Goal: Find contact information: Find contact information

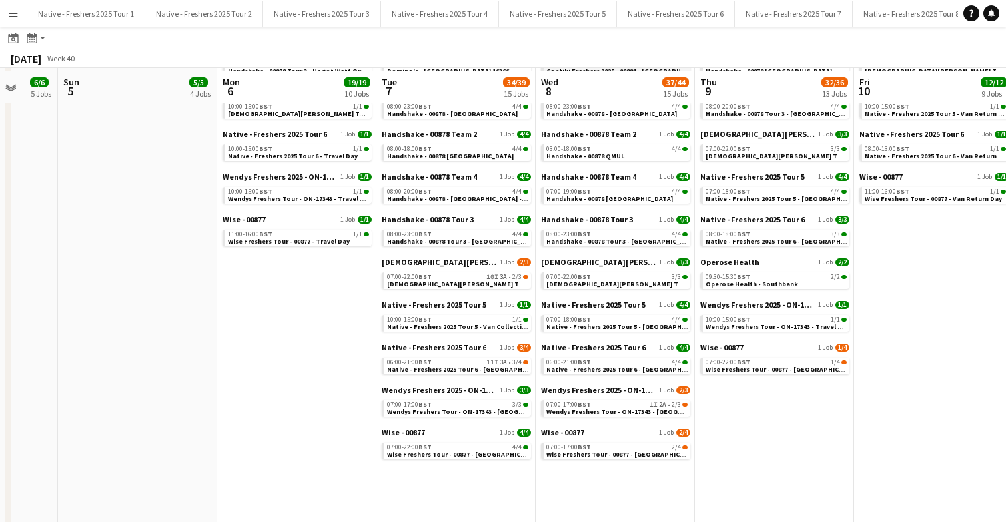
scroll to position [292, 0]
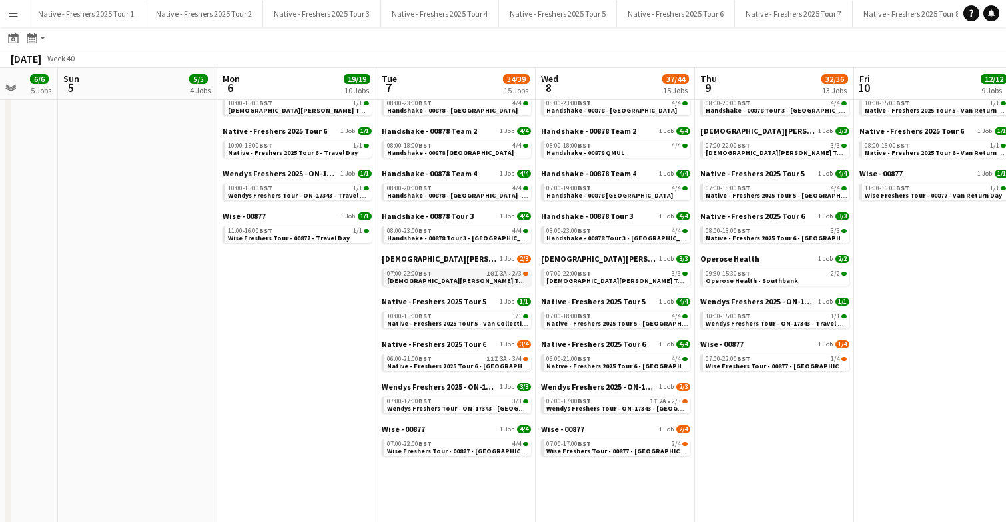
click at [492, 279] on span "[DEMOGRAPHIC_DATA][PERSON_NAME] Tour 1 - 00848 - [GEOGRAPHIC_DATA]" at bounding box center [508, 280] width 242 height 9
click at [476, 366] on span "Native - Freshers 2025 Tour 6 - University of Cambridge Day 1" at bounding box center [477, 366] width 181 height 9
click at [622, 407] on span "Wendys Freshers Tour - ON-17343 - Cambridge University Day 2" at bounding box center [643, 408] width 195 height 9
click at [635, 452] on span "Wise Freshers Tour - 00877 - University of Cambridge" at bounding box center [623, 451] width 155 height 9
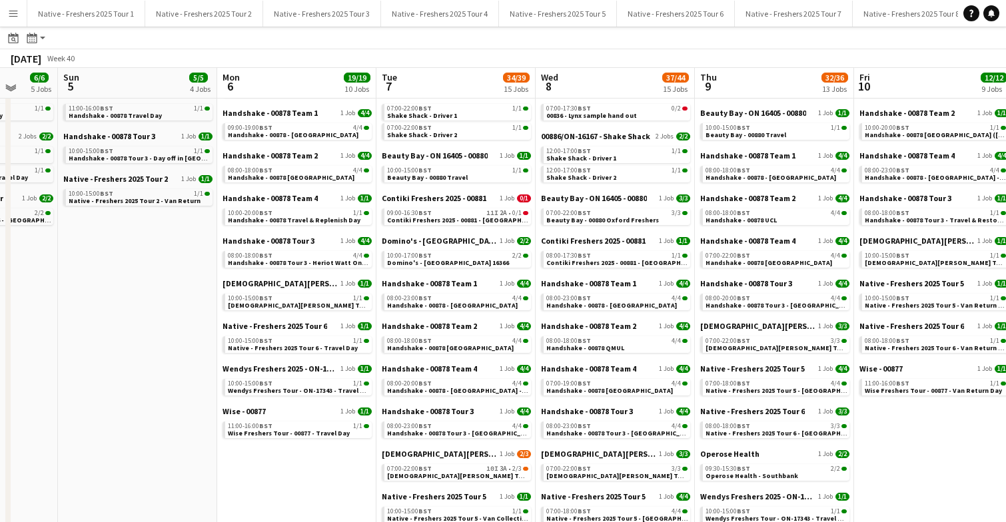
scroll to position [93, 0]
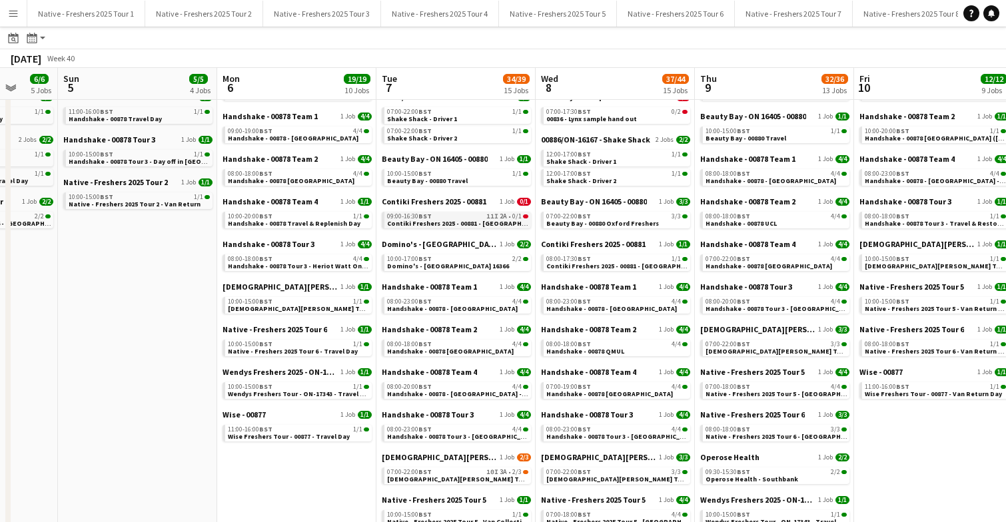
click at [478, 217] on div "09:00-16:30 BST 11I 2A • 0/1" at bounding box center [457, 216] width 141 height 7
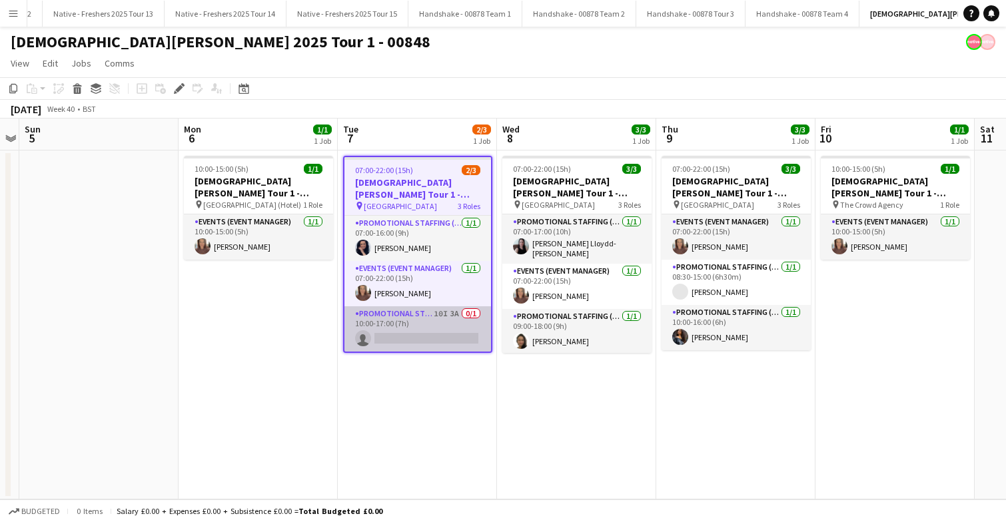
scroll to position [0, 1422]
click at [410, 334] on app-card-role "Promotional Staffing (Brand Ambassadors) 10I 3A 0/1 10:00-17:00 (7h) single-neu…" at bounding box center [417, 328] width 147 height 45
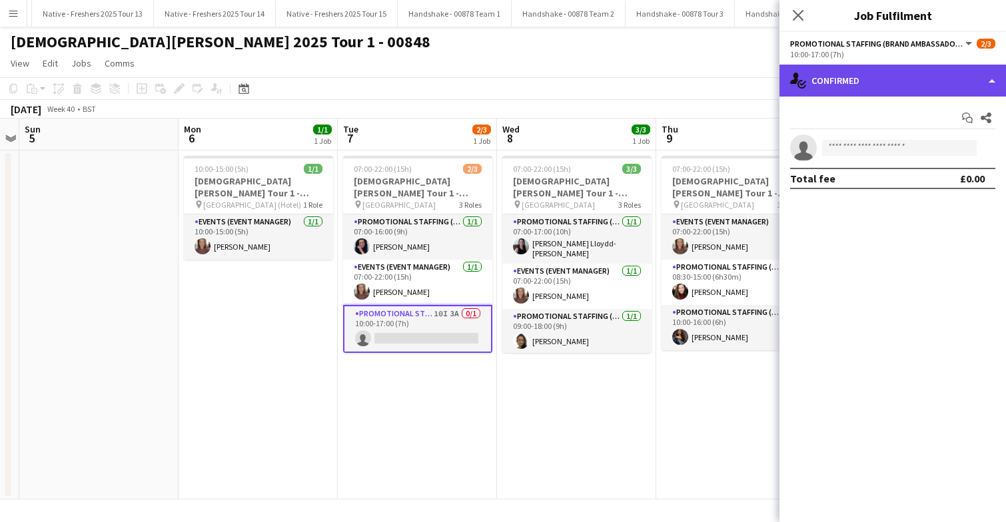
click at [893, 79] on div "single-neutral-actions-check-2 Confirmed" at bounding box center [892, 81] width 226 height 32
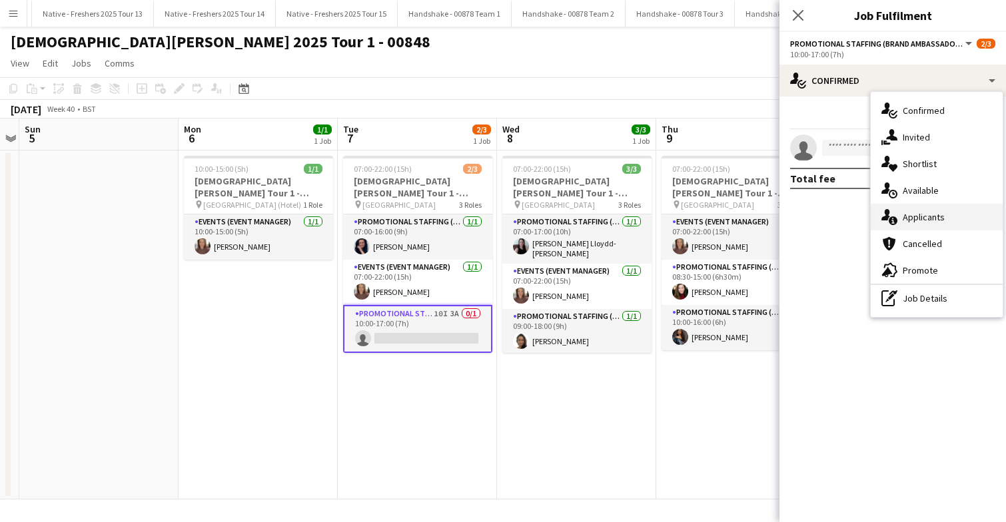
click at [963, 221] on div "single-neutral-actions-information Applicants" at bounding box center [937, 217] width 132 height 27
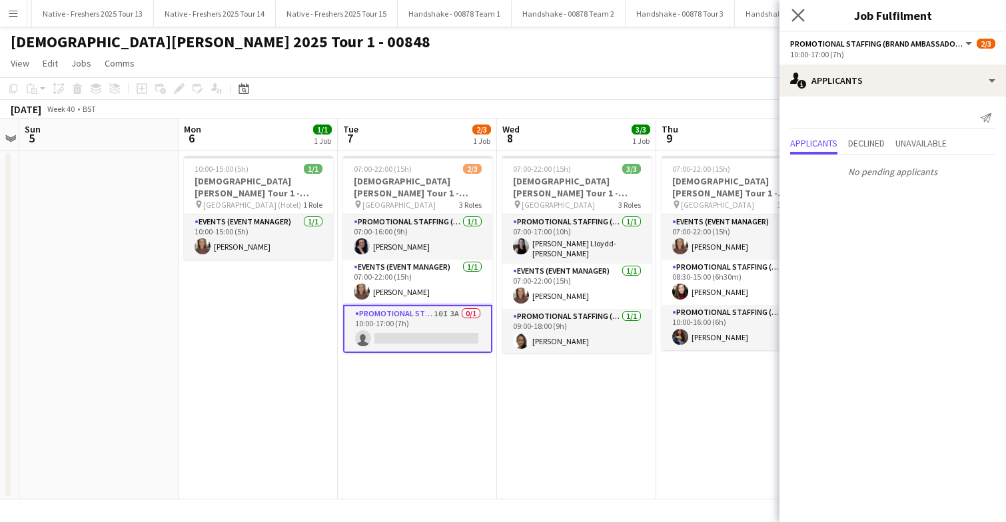
click at [805, 15] on app-icon "Close pop-in" at bounding box center [798, 15] width 19 height 19
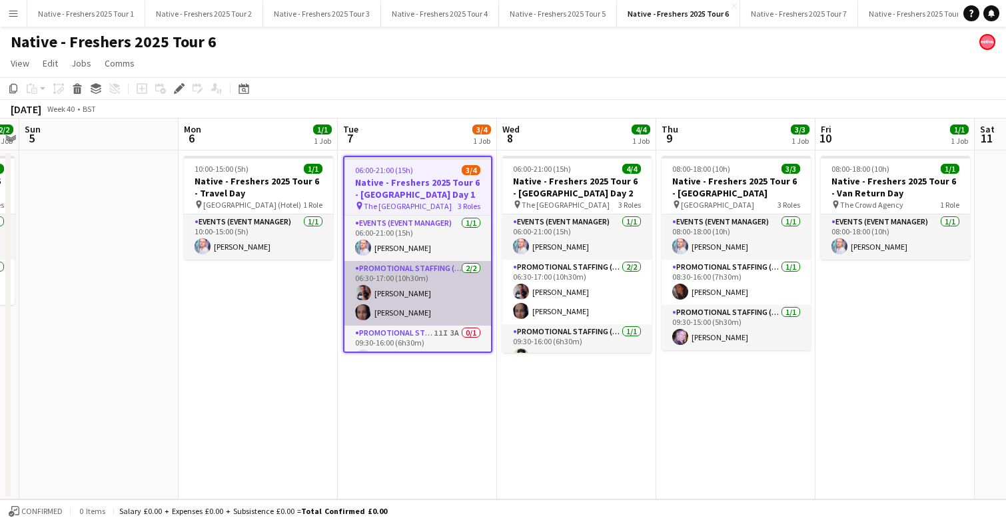
scroll to position [19, 0]
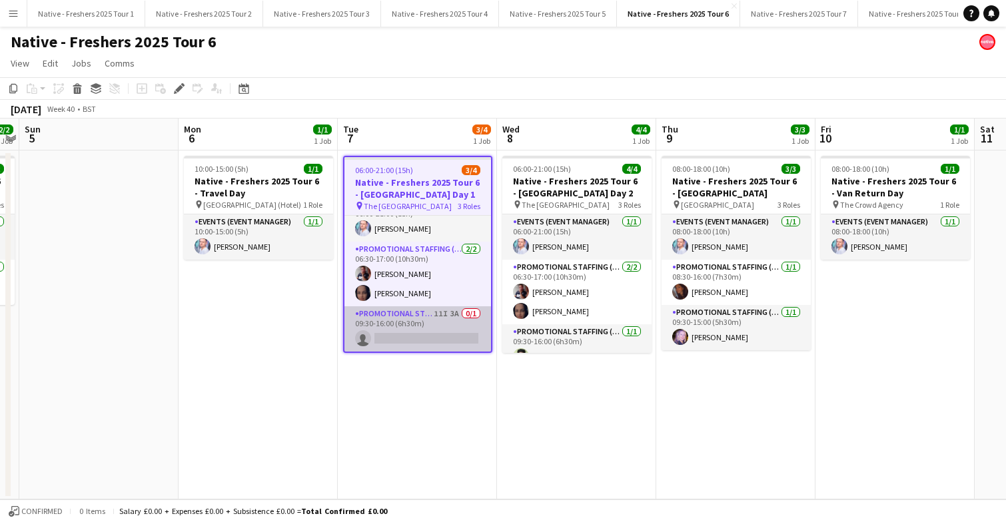
click at [444, 332] on app-card-role "Promotional Staffing (Brand Ambassadors) 11I 3A 0/1 09:30-16:00 (6h30m) single-…" at bounding box center [417, 328] width 147 height 45
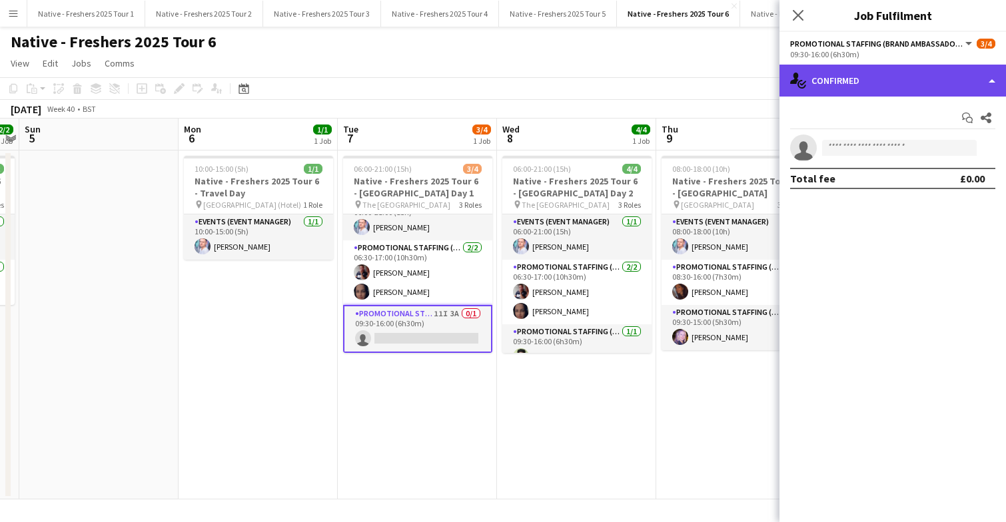
click at [897, 75] on div "single-neutral-actions-check-2 Confirmed" at bounding box center [892, 81] width 226 height 32
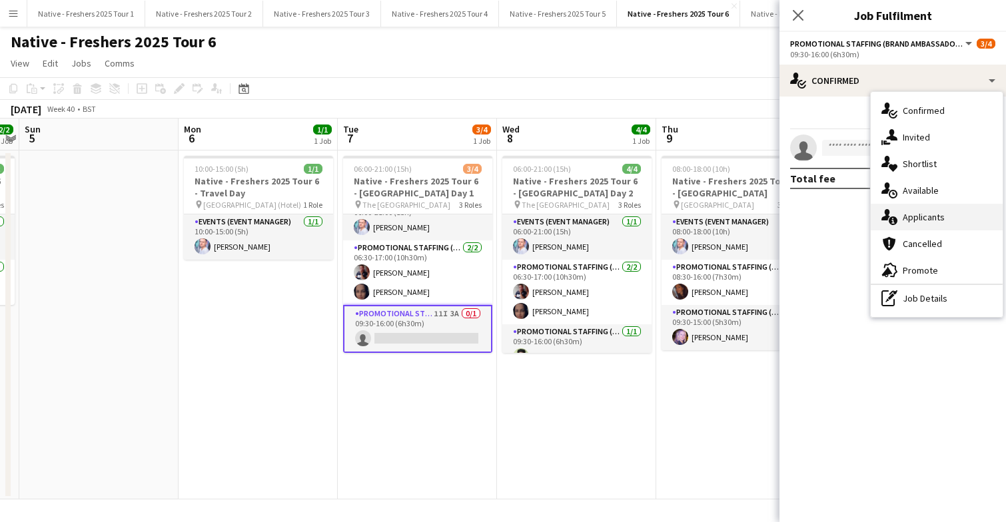
click at [923, 227] on div "single-neutral-actions-information Applicants" at bounding box center [937, 217] width 132 height 27
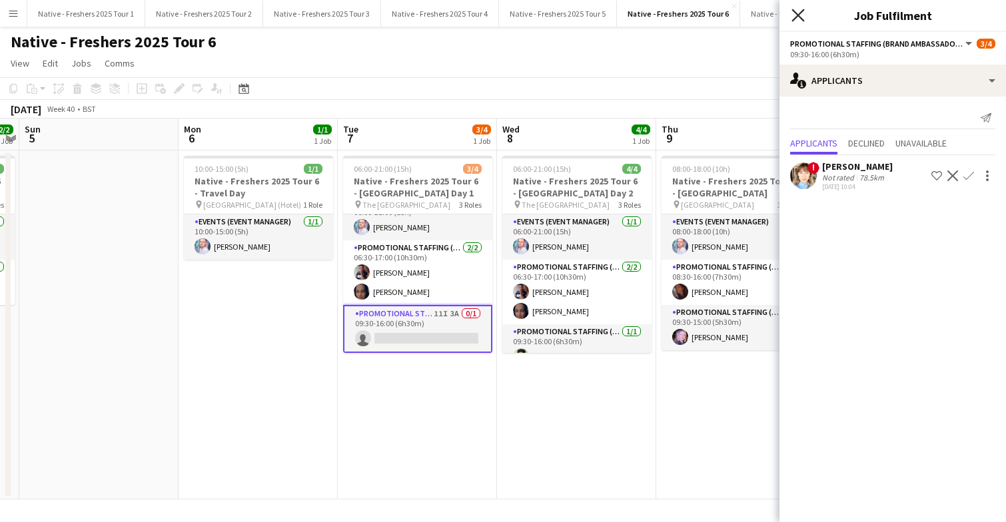
click at [797, 9] on icon "Close pop-in" at bounding box center [797, 15] width 13 height 13
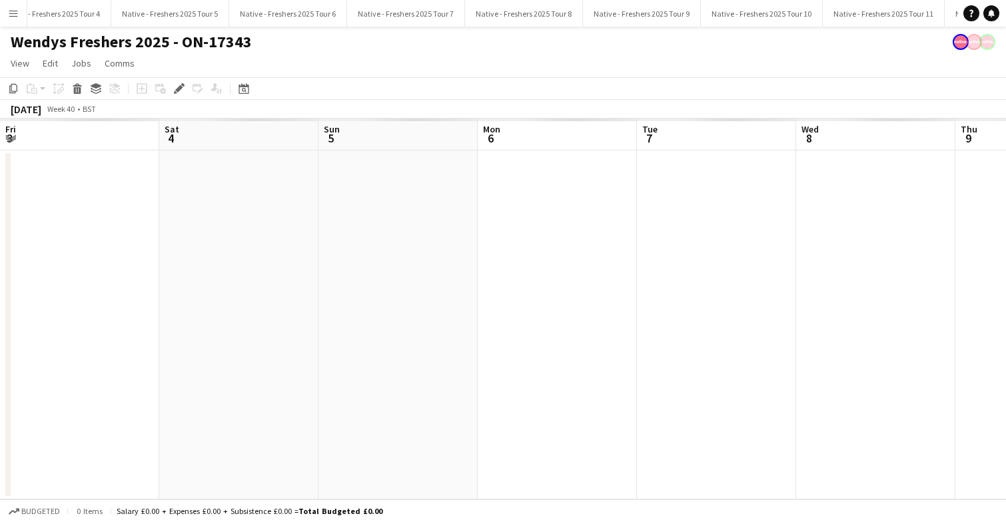
scroll to position [0, 458]
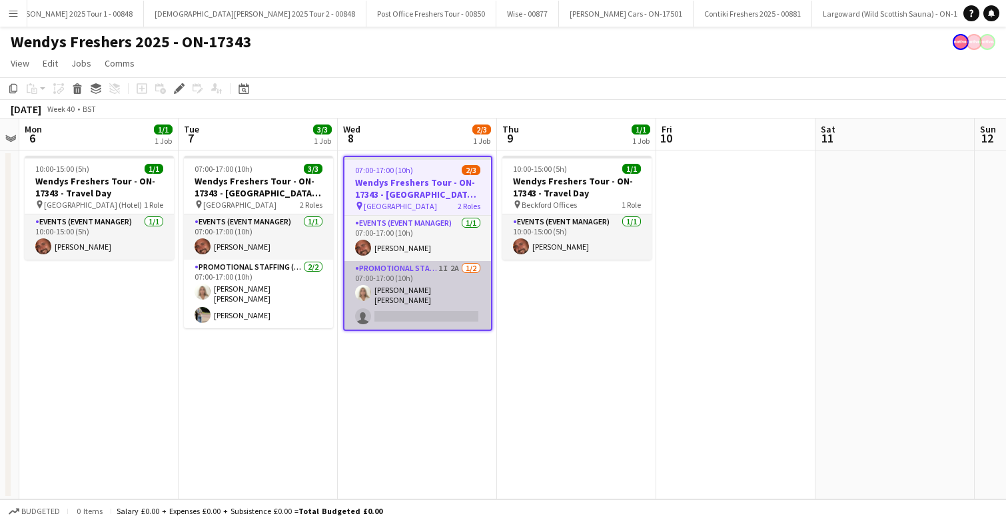
click at [443, 287] on app-card-role "Promotional Staffing (Brand Ambassadors) 1I 2A 1/2 07:00-17:00 (10h) Elenor Ben…" at bounding box center [417, 295] width 147 height 69
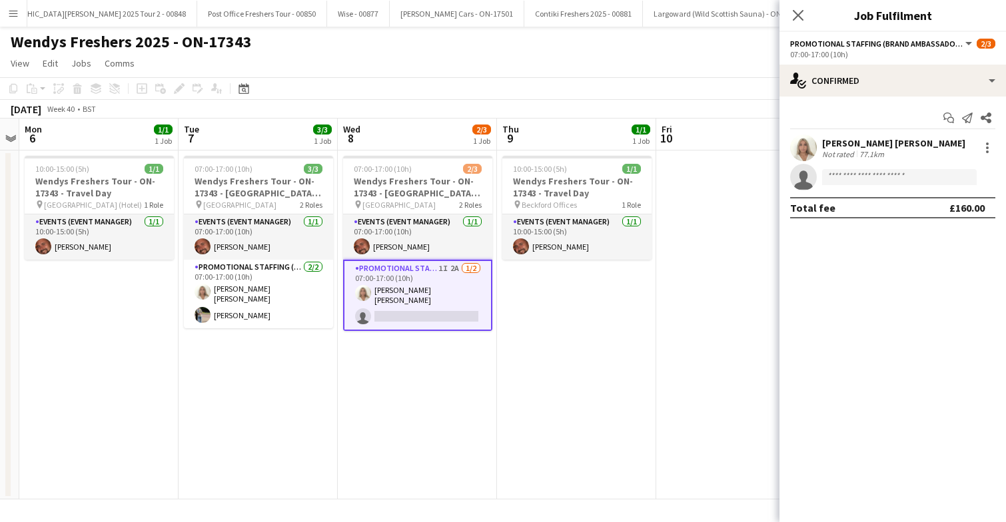
scroll to position [0, 2519]
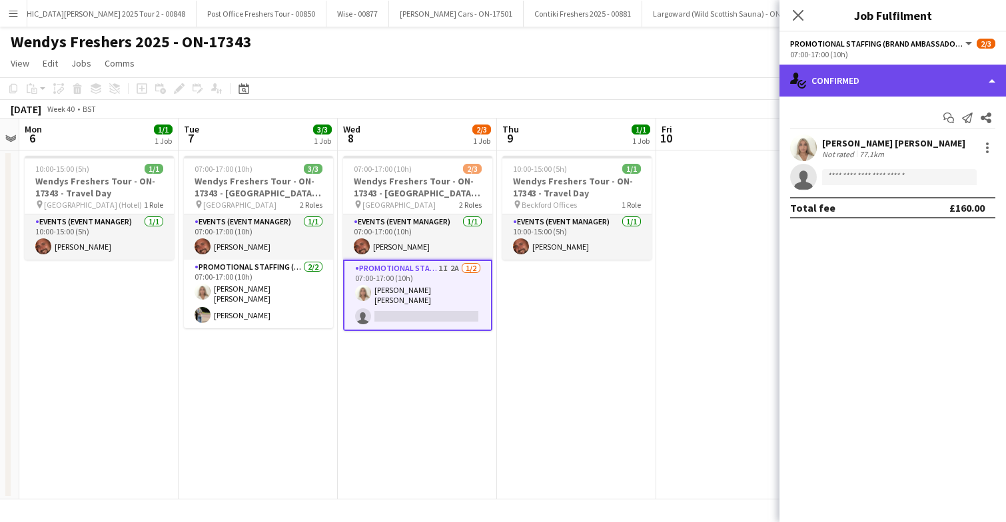
click at [899, 79] on div "single-neutral-actions-check-2 Confirmed" at bounding box center [892, 81] width 226 height 32
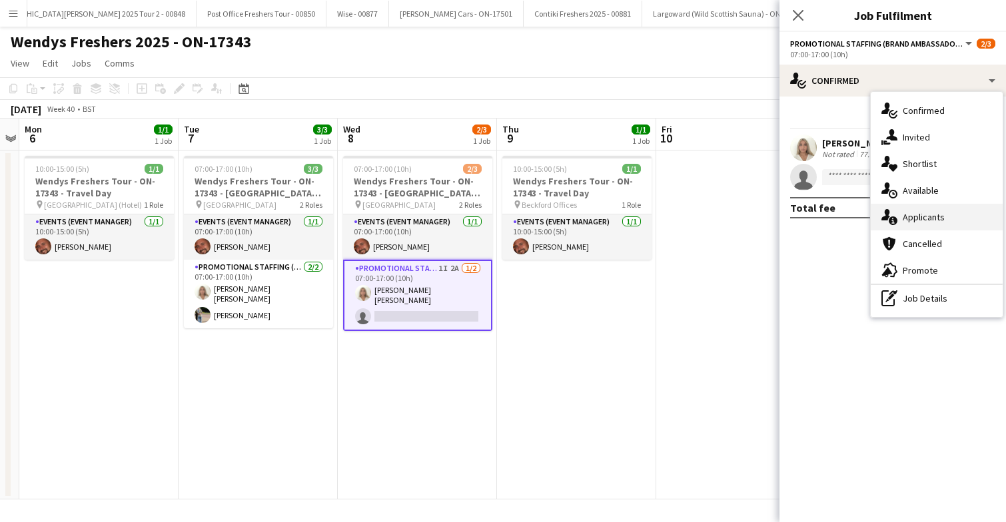
click at [931, 217] on span "Applicants" at bounding box center [924, 217] width 42 height 12
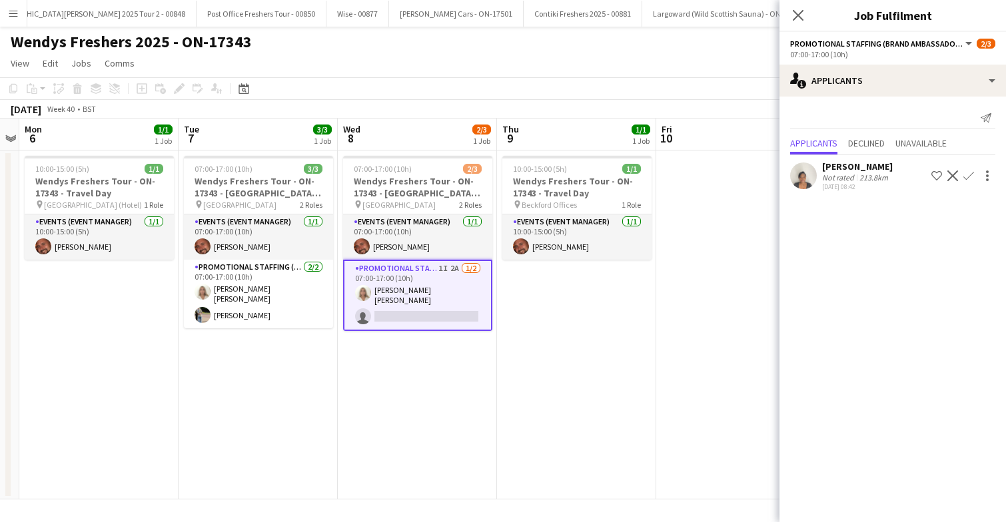
scroll to position [0, 0]
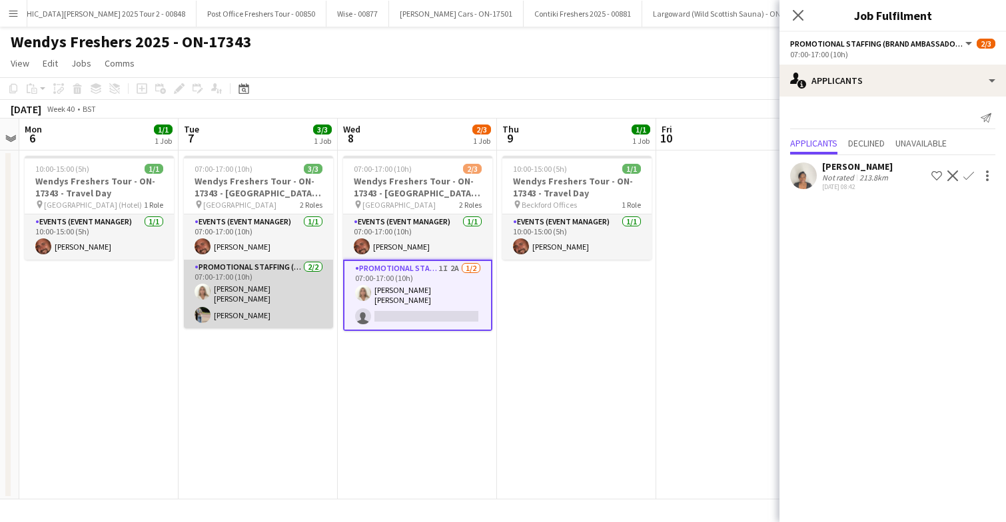
click at [260, 306] on app-card-role "Promotional Staffing (Brand Ambassadors) 2/2 07:00-17:00 (10h) Elenor Ben ari A…" at bounding box center [258, 294] width 149 height 69
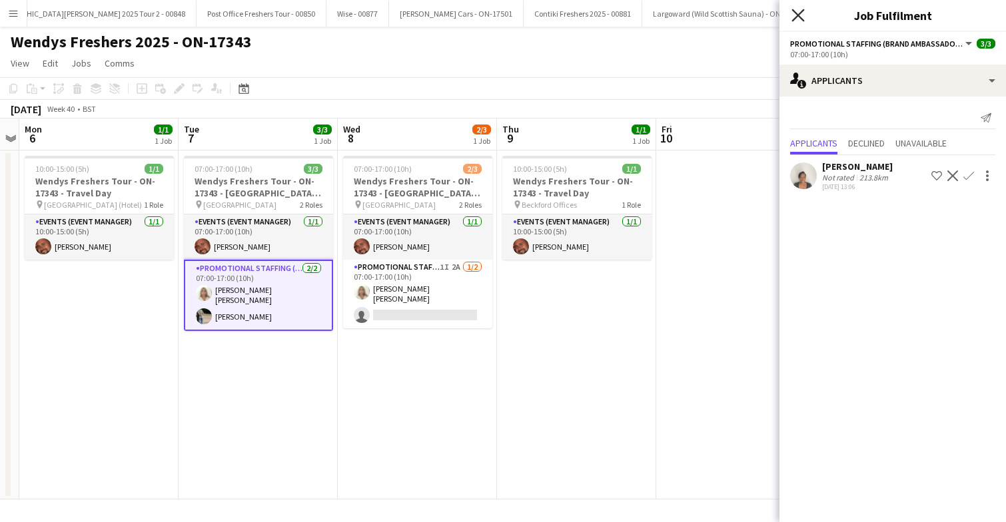
click at [799, 14] on icon at bounding box center [797, 15] width 13 height 13
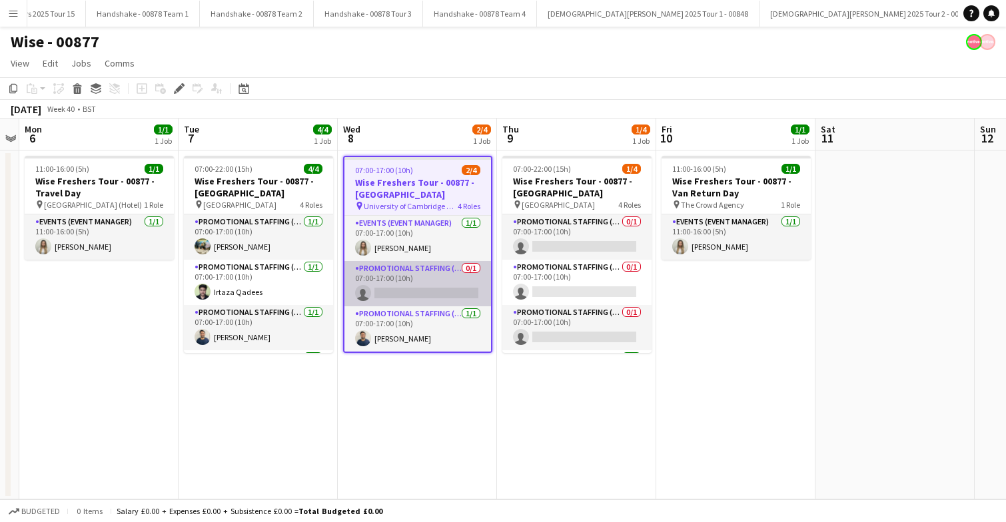
scroll to position [0, 1743]
click at [425, 278] on app-card-role "Promotional Staffing (Brand Ambassadors) 0/1 07:00-17:00 (10h) single-neutral-a…" at bounding box center [417, 283] width 147 height 45
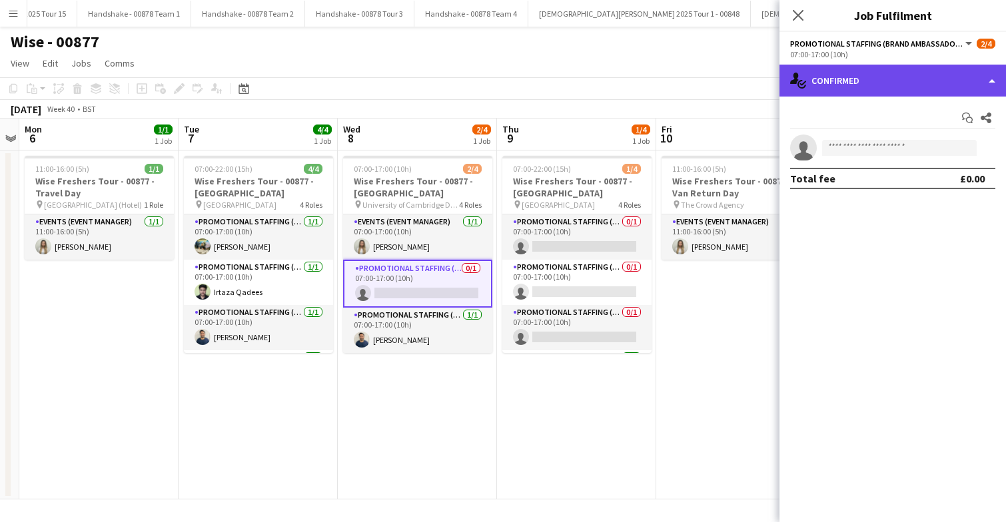
click at [946, 85] on div "single-neutral-actions-check-2 Confirmed" at bounding box center [892, 81] width 226 height 32
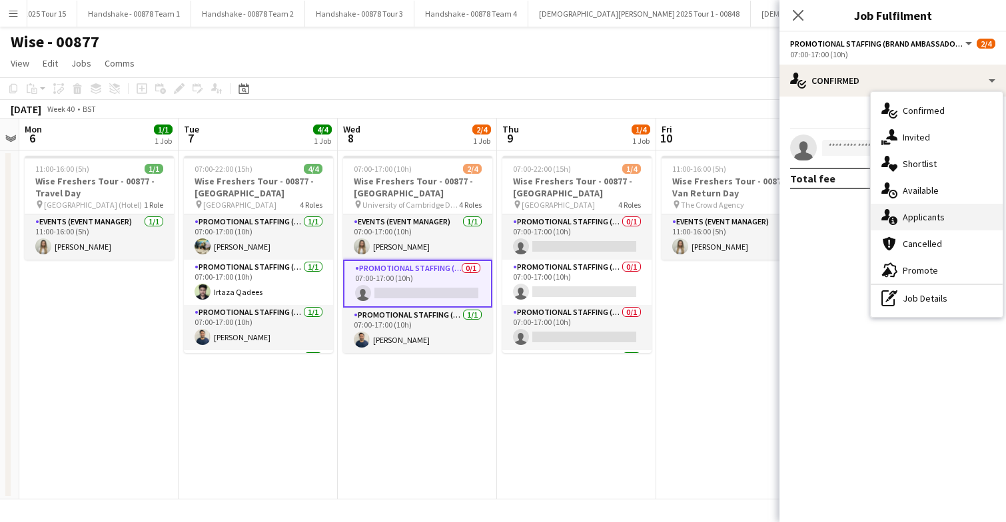
click at [947, 220] on div "single-neutral-actions-information Applicants" at bounding box center [937, 217] width 132 height 27
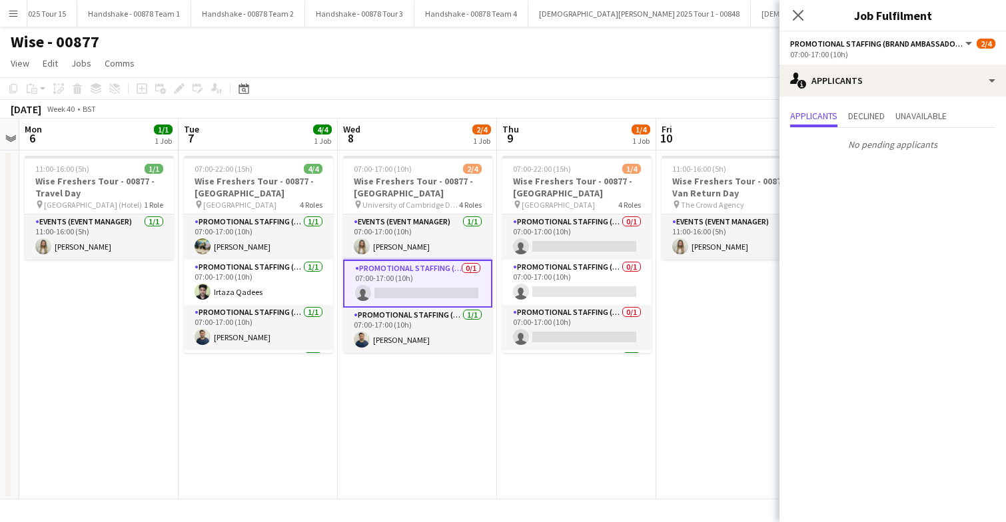
scroll to position [45, 0]
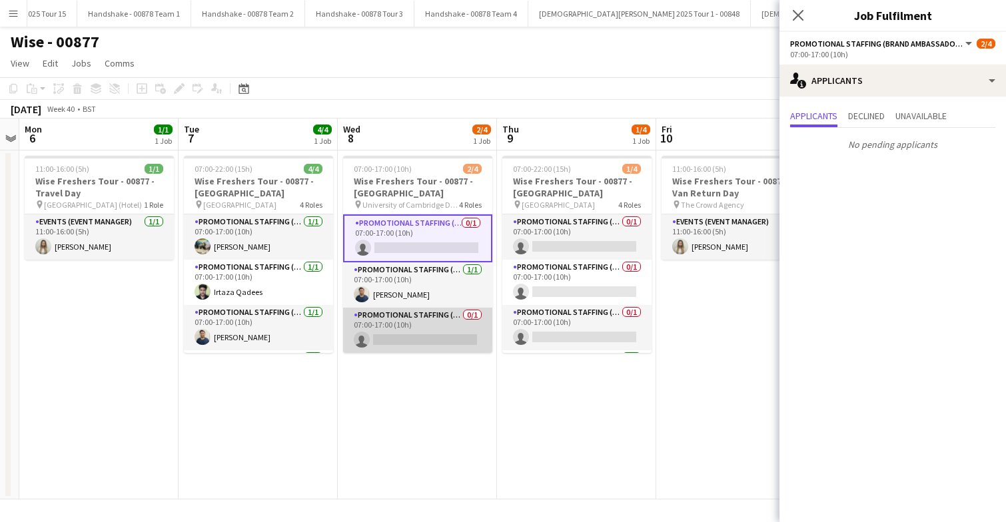
click at [418, 336] on app-card-role "Promotional Staffing (Brand Ambassadors) 0/1 07:00-17:00 (10h) single-neutral-a…" at bounding box center [417, 330] width 149 height 45
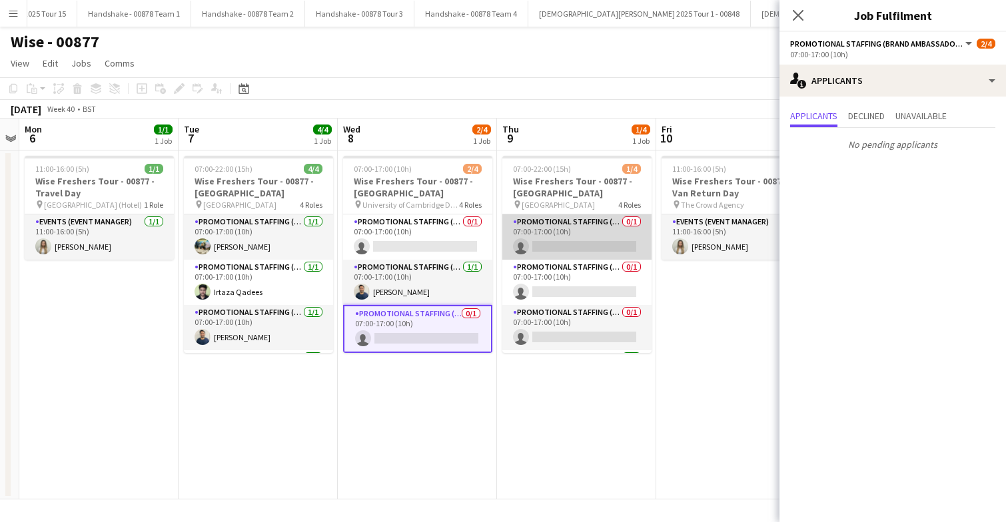
click at [586, 231] on app-card-role "Promotional Staffing (Brand Ambassadors) 0/1 07:00-17:00 (10h) single-neutral-a…" at bounding box center [576, 237] width 149 height 45
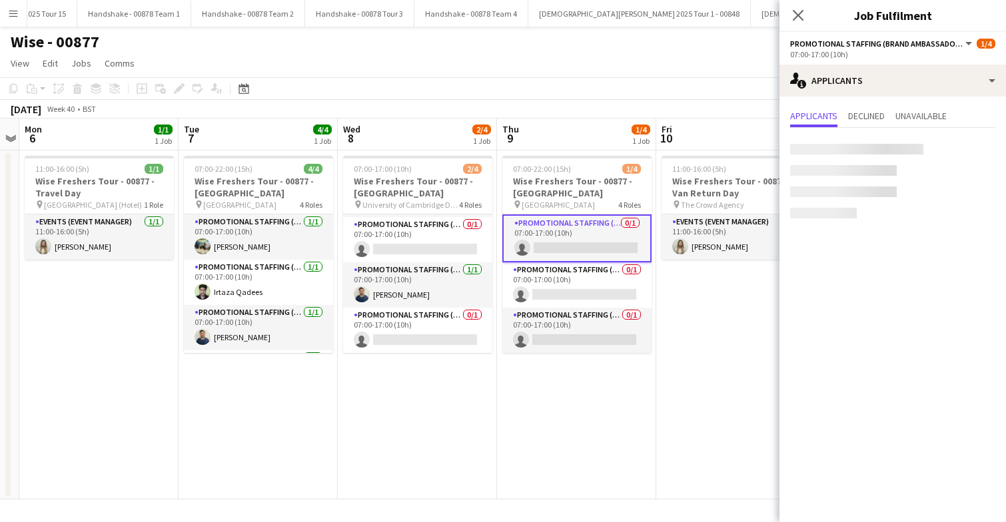
scroll to position [43, 0]
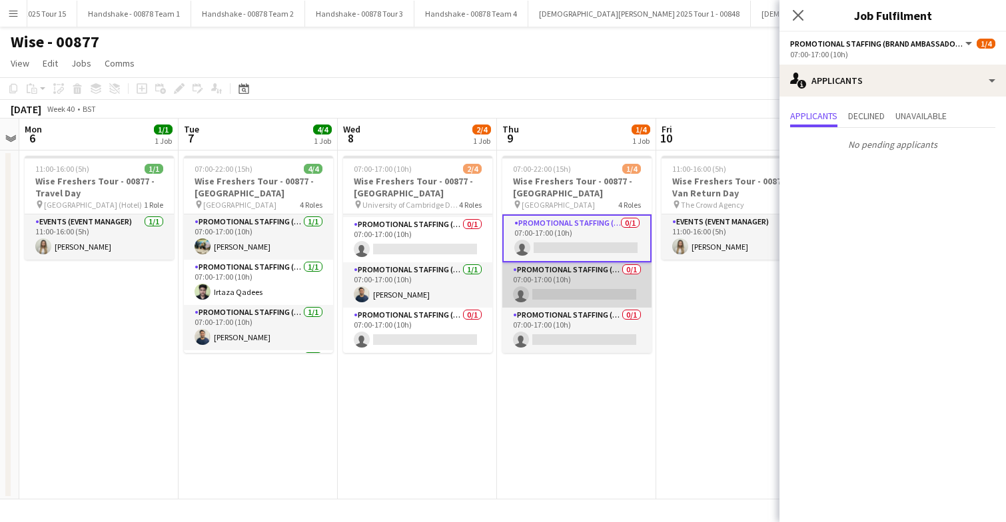
click at [589, 279] on app-card-role "Promotional Staffing (Brand Ambassadors) 0/1 07:00-17:00 (10h) single-neutral-a…" at bounding box center [576, 284] width 149 height 45
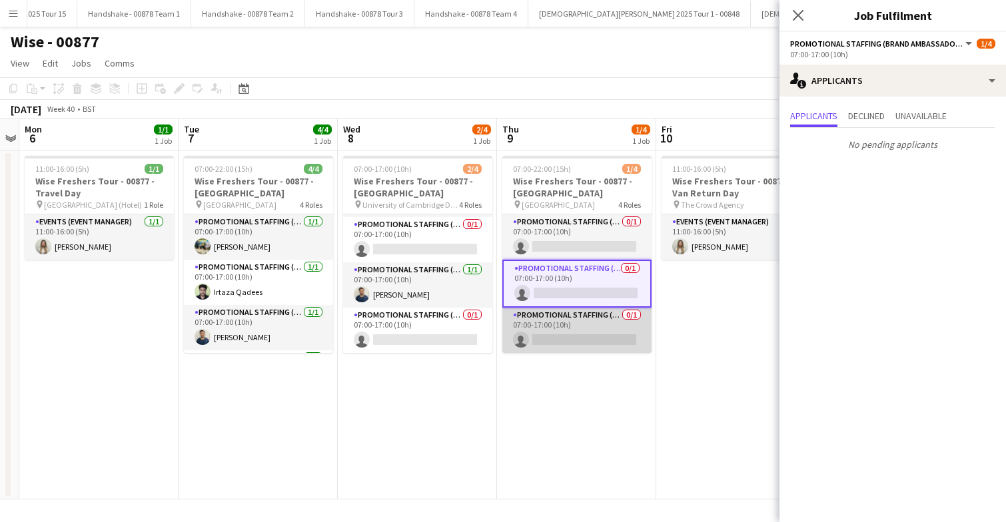
click at [590, 336] on app-card-role "Promotional Staffing (Brand Ambassadors) 0/1 07:00-17:00 (10h) single-neutral-a…" at bounding box center [576, 330] width 149 height 45
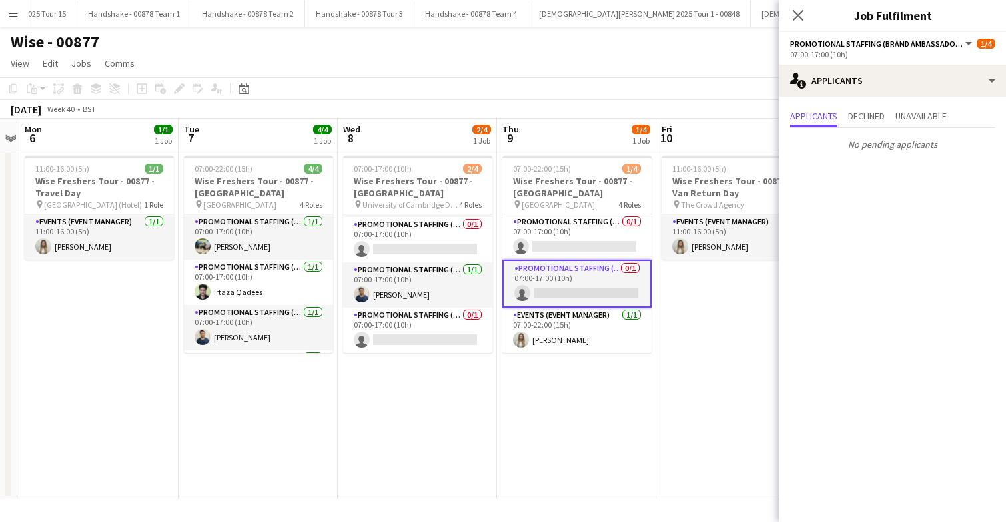
scroll to position [0, 0]
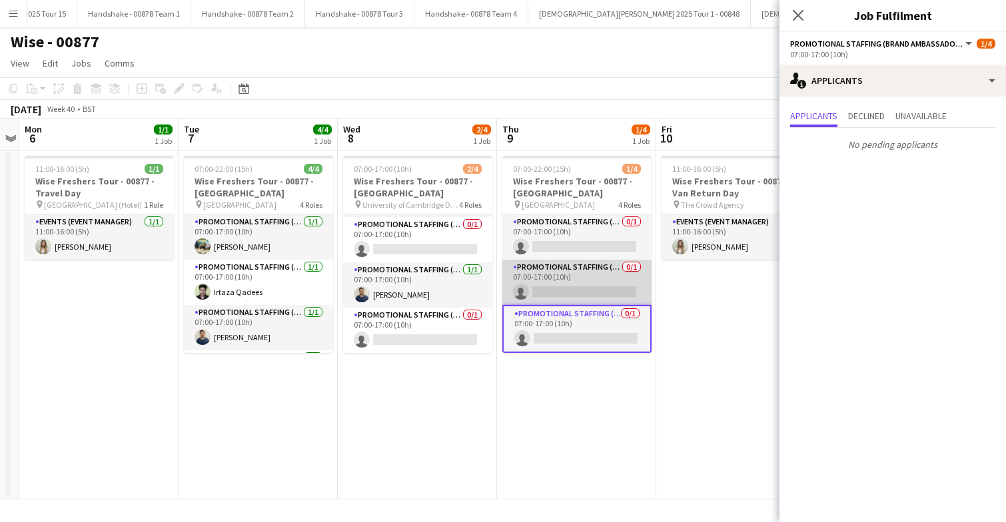
click at [584, 270] on app-card-role "Promotional Staffing (Brand Ambassadors) 0/1 07:00-17:00 (10h) single-neutral-a…" at bounding box center [576, 282] width 149 height 45
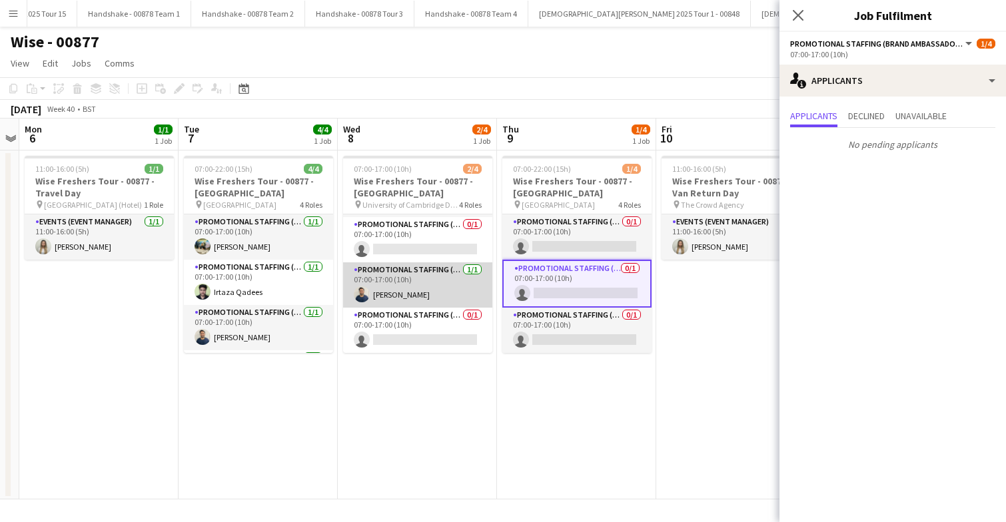
scroll to position [0, 459]
click at [438, 290] on app-card-role "Promotional Staffing (Brand Ambassadors) 1/1 07:00-17:00 (10h) Ghulam Murtaza" at bounding box center [416, 284] width 149 height 45
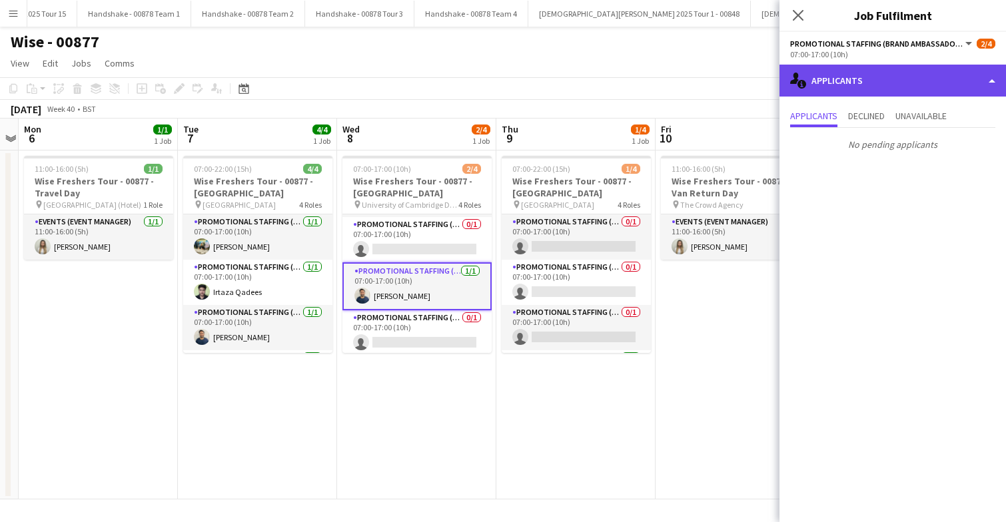
click at [917, 80] on div "single-neutral-actions-information Applicants" at bounding box center [892, 81] width 226 height 32
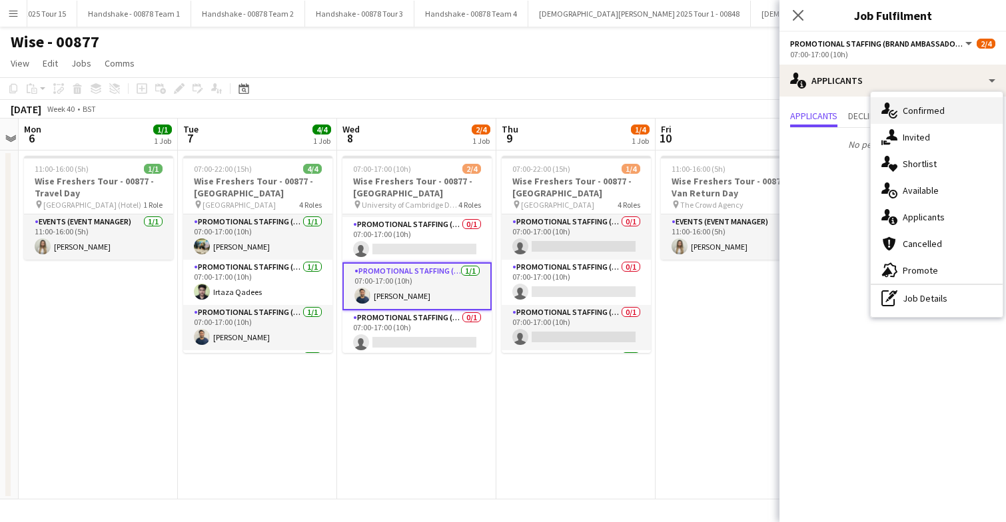
click at [933, 111] on span "Confirmed" at bounding box center [924, 111] width 42 height 12
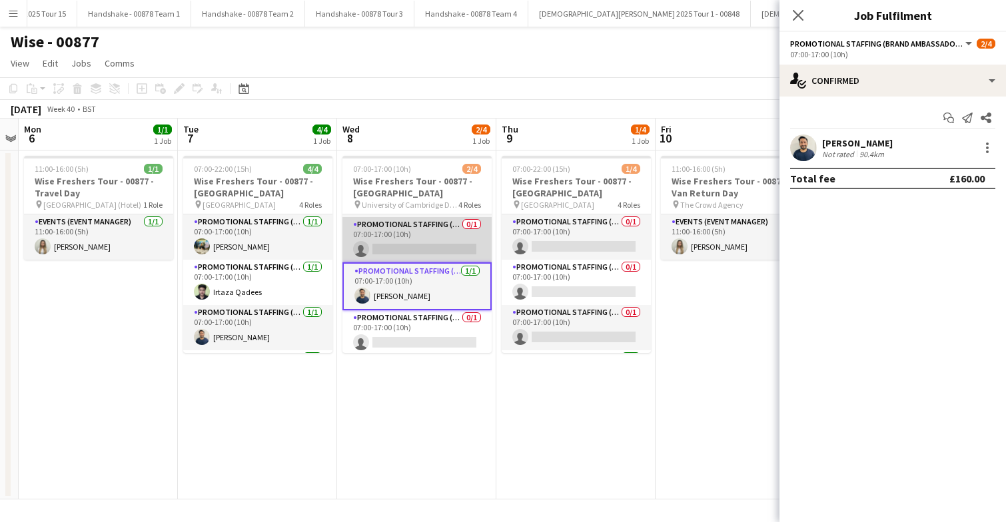
click at [425, 239] on app-card-role "Promotional Staffing (Brand Ambassadors) 0/1 07:00-17:00 (10h) single-neutral-a…" at bounding box center [416, 239] width 149 height 45
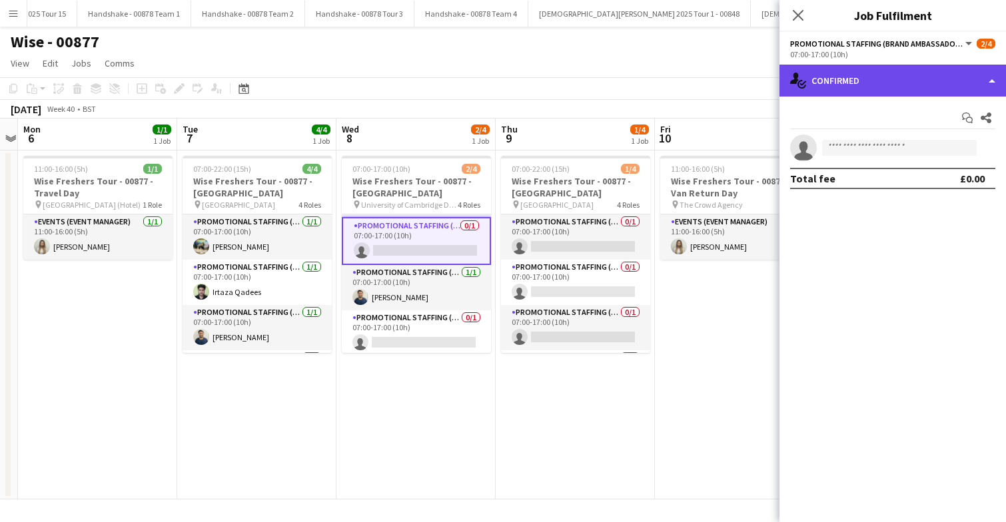
click at [929, 73] on div "single-neutral-actions-check-2 Confirmed" at bounding box center [892, 81] width 226 height 32
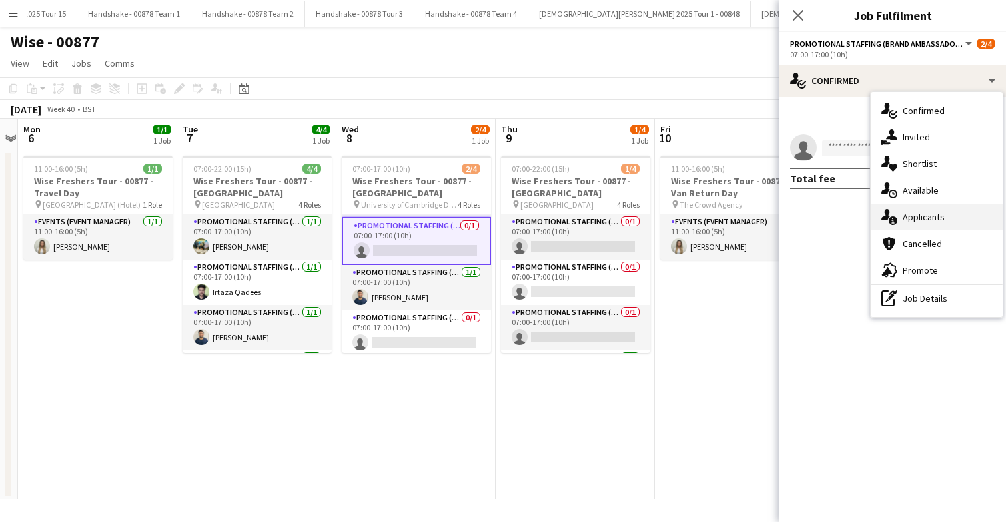
click at [938, 223] on div "single-neutral-actions-information Applicants" at bounding box center [937, 217] width 132 height 27
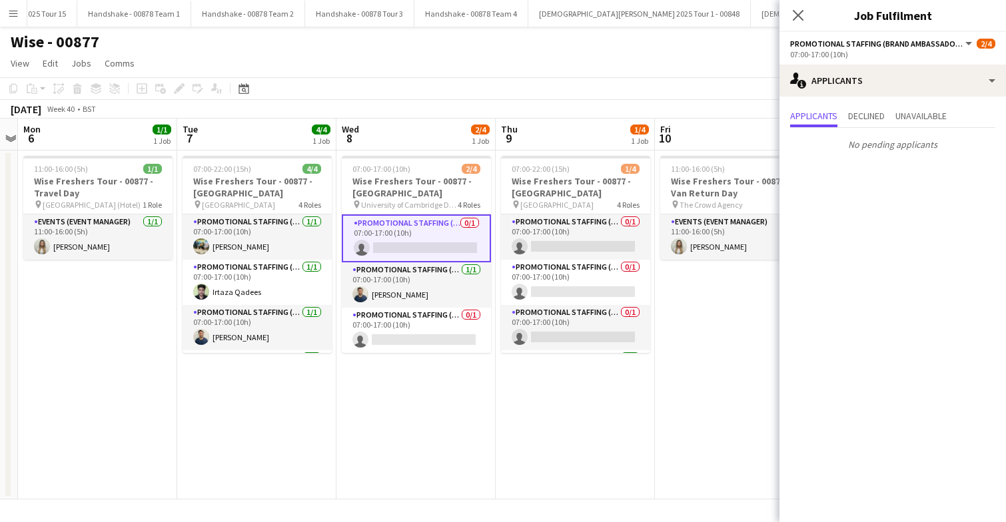
scroll to position [0, 0]
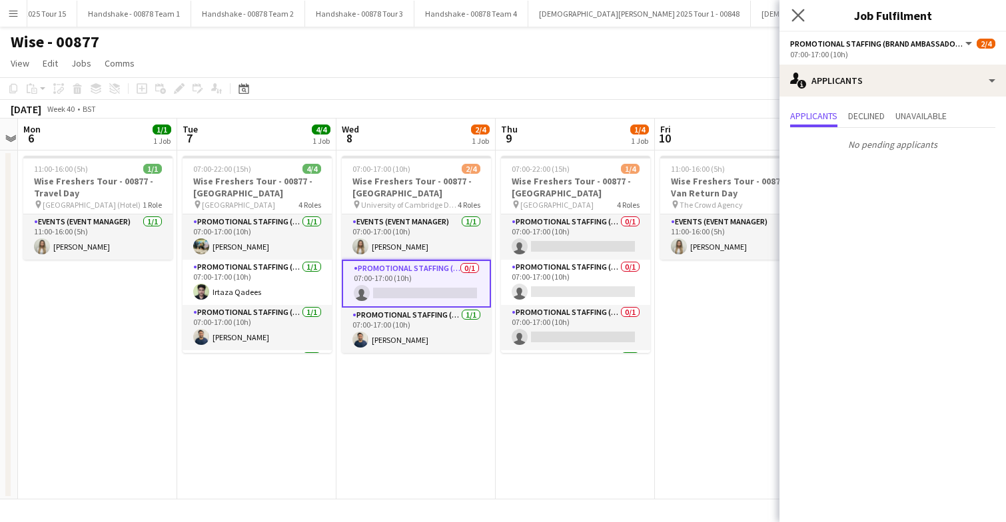
click at [791, 16] on app-icon "Close pop-in" at bounding box center [798, 15] width 19 height 19
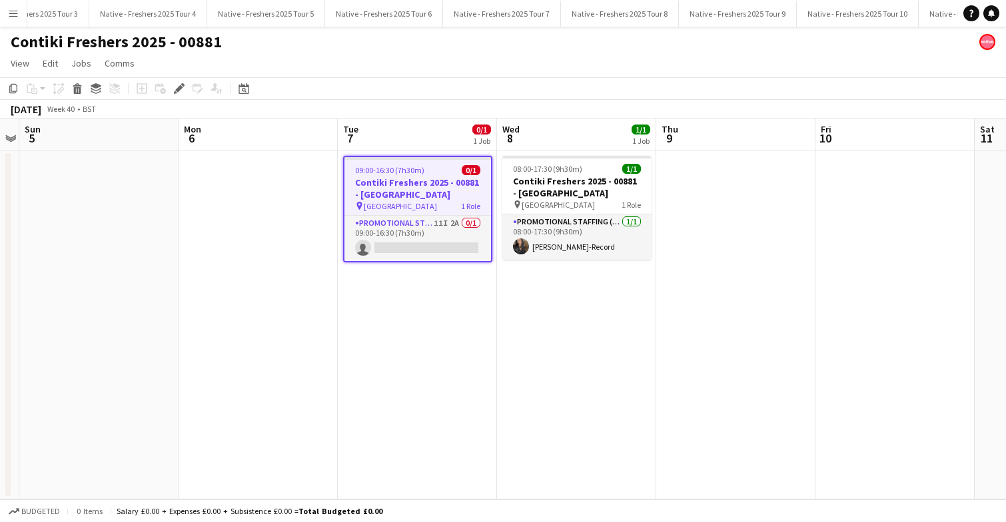
scroll to position [0, 1192]
click at [446, 264] on app-date-cell "09:00-16:30 (7h30m) 0/1 Contiki Freshers 2025 - 00881 - University of Cambridge…" at bounding box center [417, 325] width 159 height 349
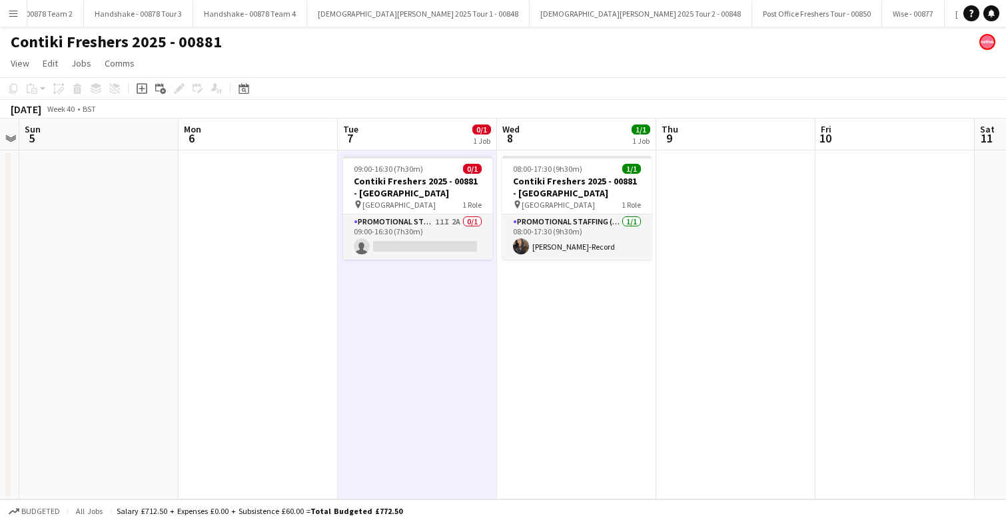
scroll to position [0, 1969]
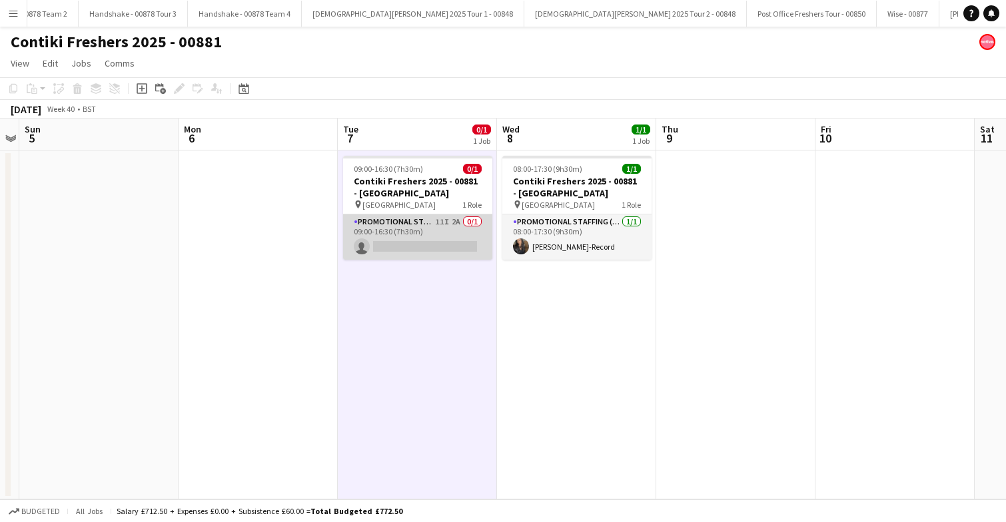
click at [432, 242] on app-card-role "Promotional Staffing (Brand Ambassadors) 11I 2A 0/1 09:00-16:30 (7h30m) single-…" at bounding box center [417, 237] width 149 height 45
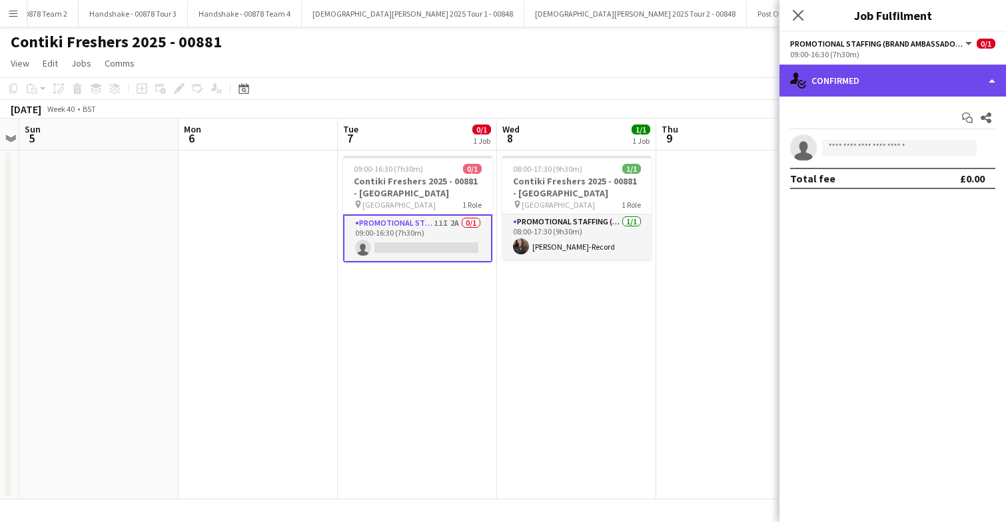
click at [921, 77] on div "single-neutral-actions-check-2 Confirmed" at bounding box center [892, 81] width 226 height 32
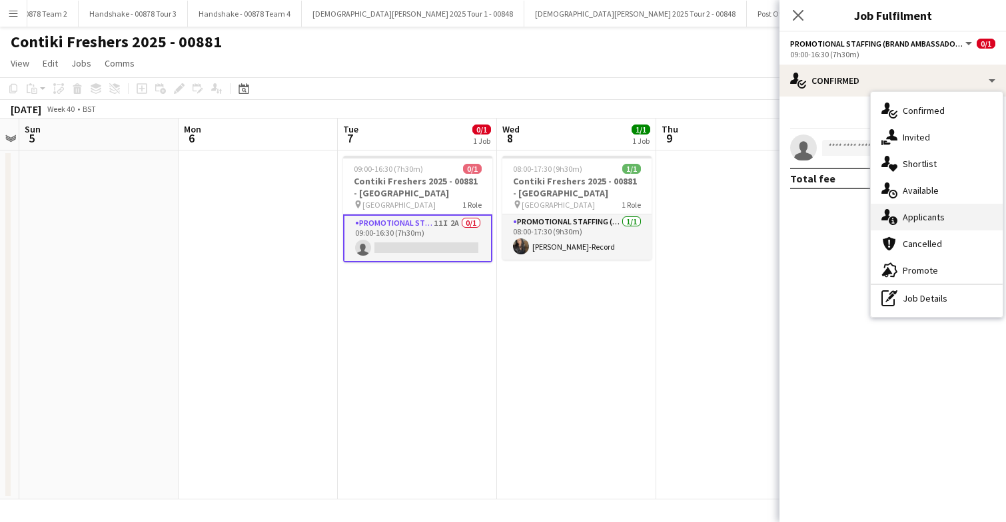
click at [938, 219] on span "Applicants" at bounding box center [924, 217] width 42 height 12
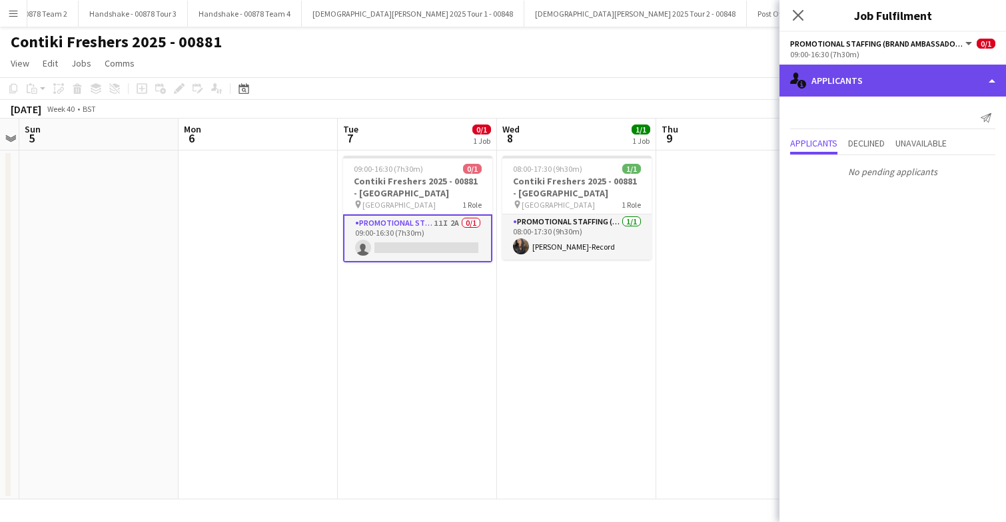
click at [891, 83] on div "single-neutral-actions-information Applicants" at bounding box center [892, 81] width 226 height 32
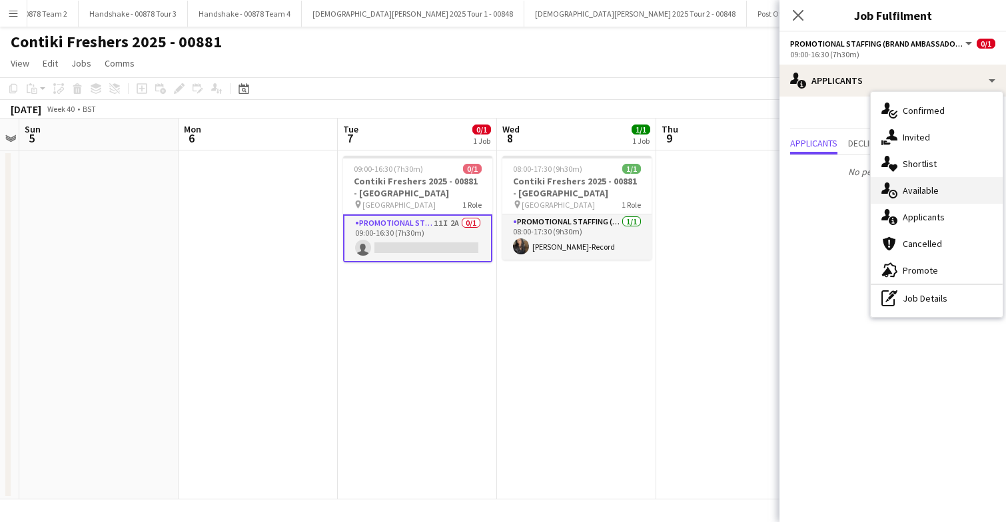
click at [947, 189] on div "single-neutral-actions-upload Available" at bounding box center [937, 190] width 132 height 27
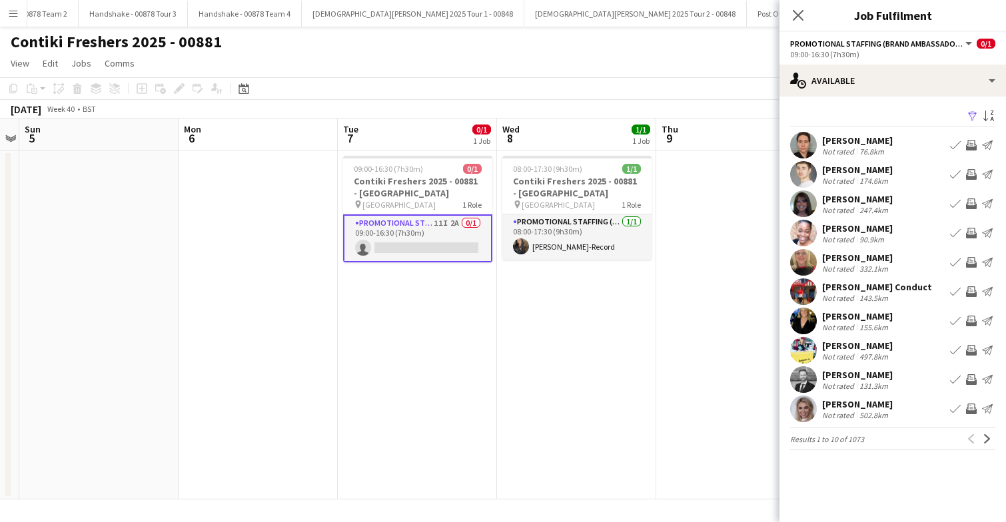
click at [972, 117] on app-icon "Filter" at bounding box center [972, 117] width 11 height 13
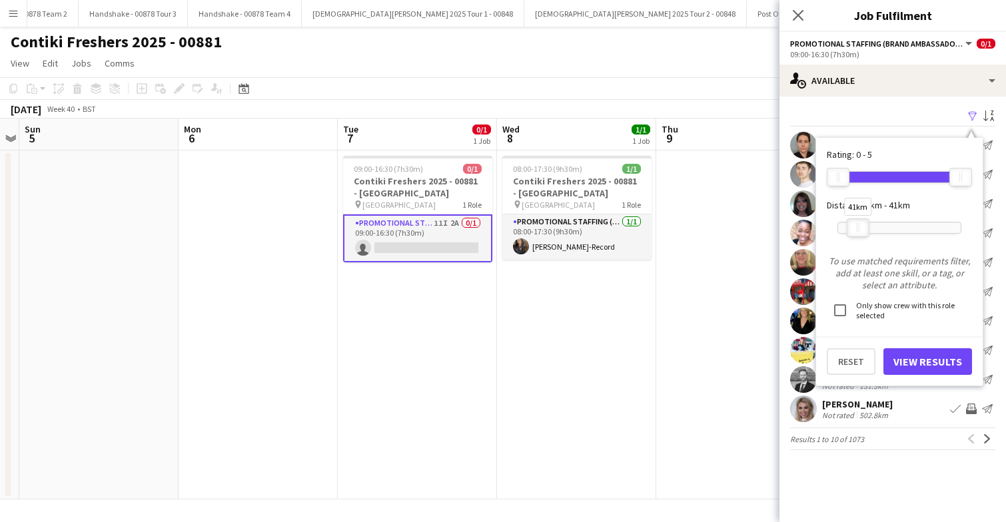
drag, startPoint x: 956, startPoint y: 227, endPoint x: 853, endPoint y: 228, distance: 102.6
click at [853, 228] on div at bounding box center [857, 227] width 21 height 17
click at [905, 354] on button "View Results" at bounding box center [927, 361] width 89 height 27
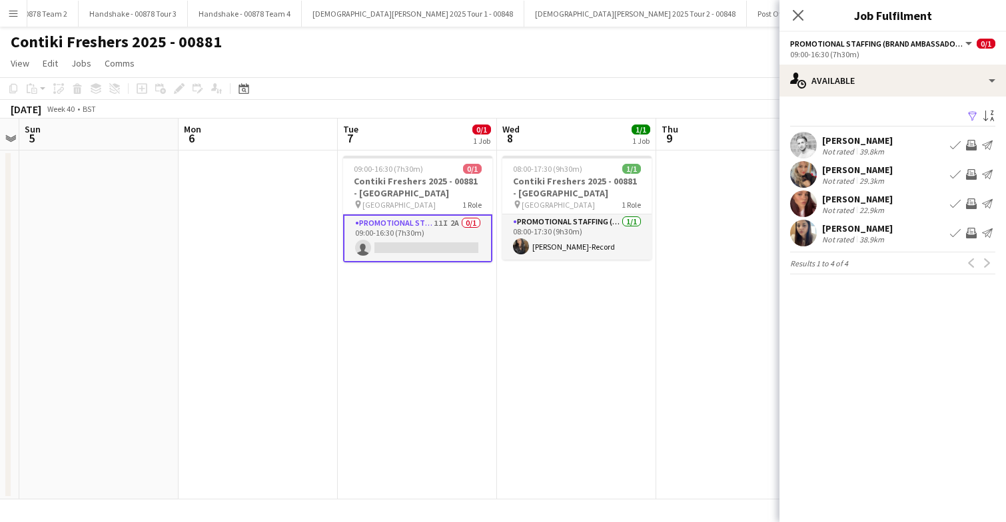
click at [969, 121] on app-icon "Filter" at bounding box center [972, 117] width 11 height 13
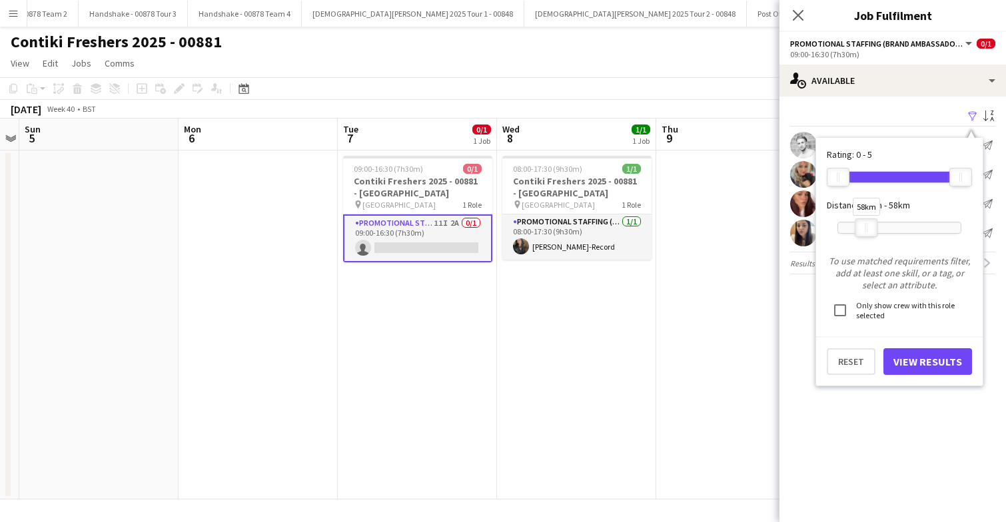
drag, startPoint x: 857, startPoint y: 228, endPoint x: 866, endPoint y: 227, distance: 8.7
click at [866, 227] on div at bounding box center [865, 227] width 21 height 17
click at [915, 354] on button "View Results" at bounding box center [927, 361] width 89 height 27
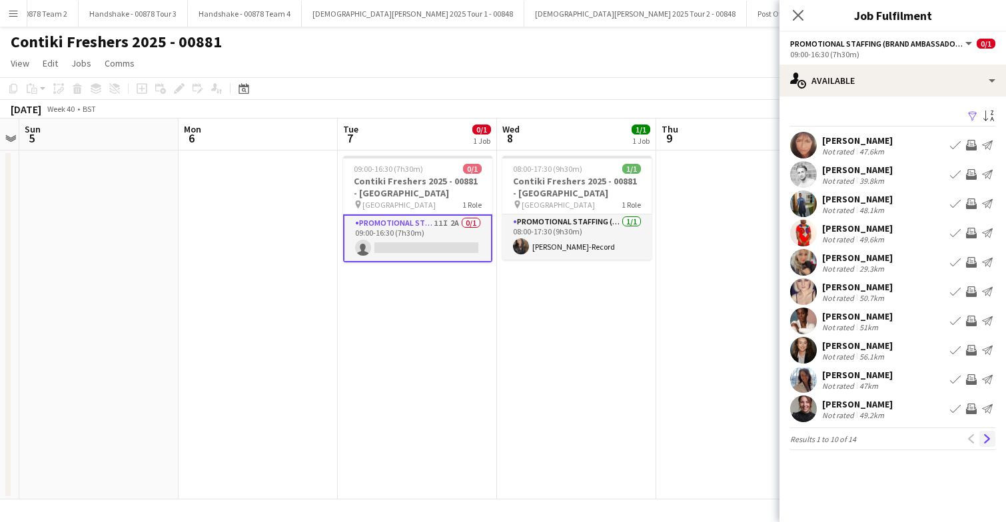
click at [989, 439] on app-icon "Next" at bounding box center [987, 438] width 9 height 9
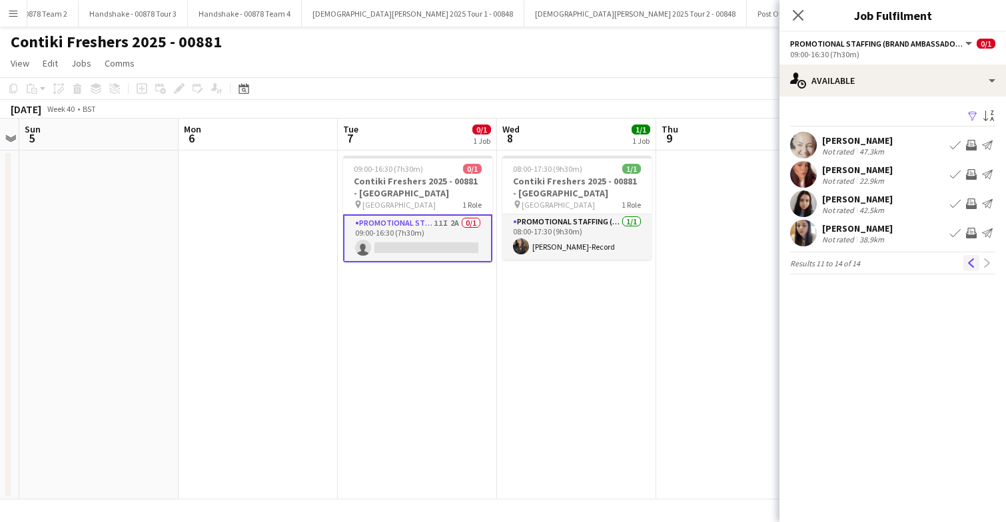
click at [969, 262] on app-icon "Previous" at bounding box center [971, 262] width 9 height 9
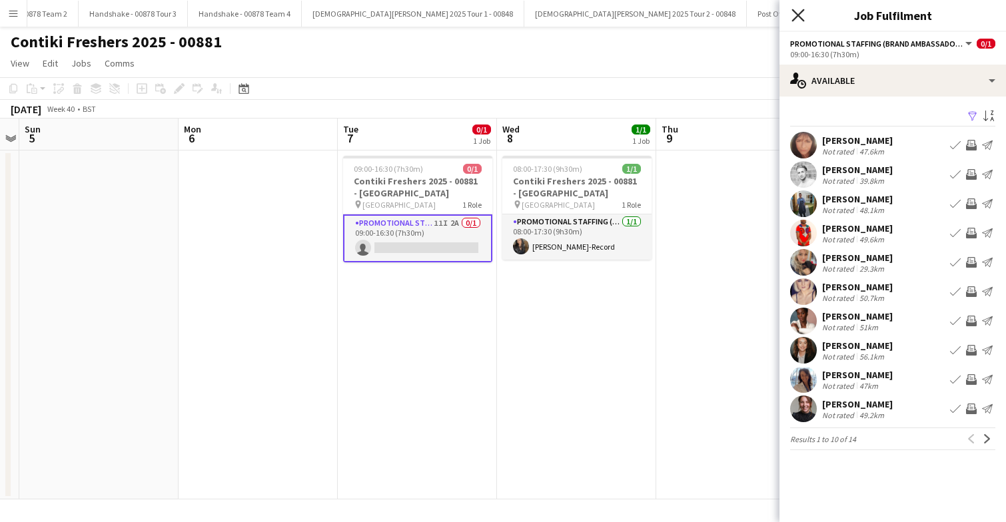
click at [799, 15] on icon at bounding box center [797, 15] width 13 height 13
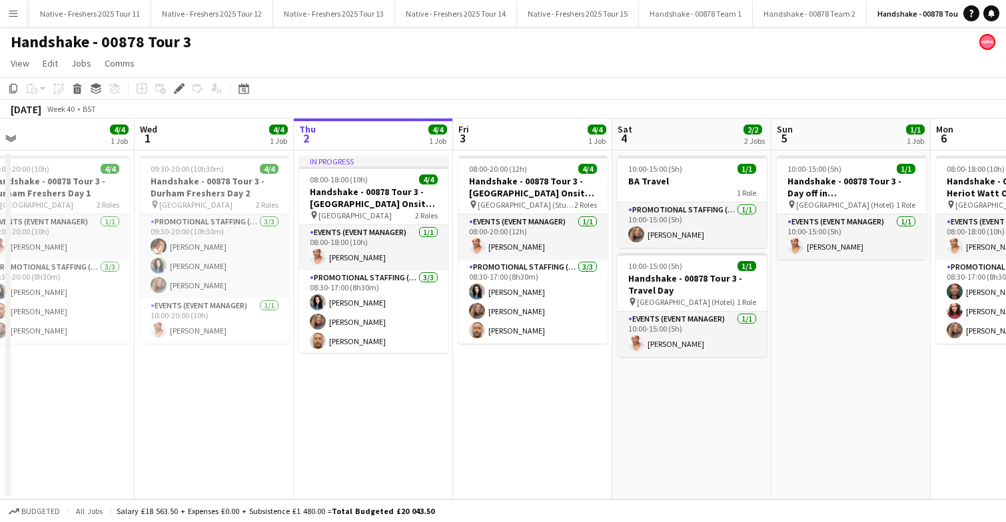
scroll to position [0, 499]
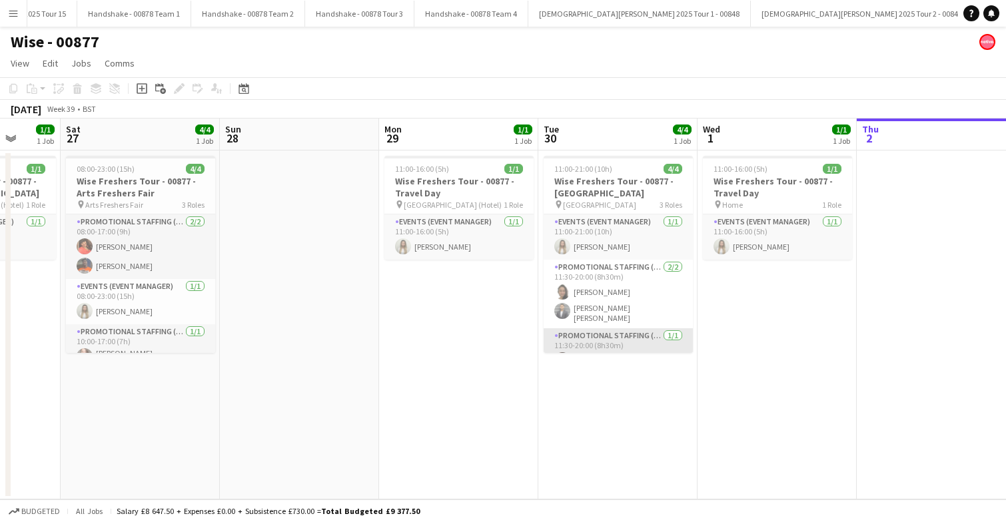
scroll to position [17, 0]
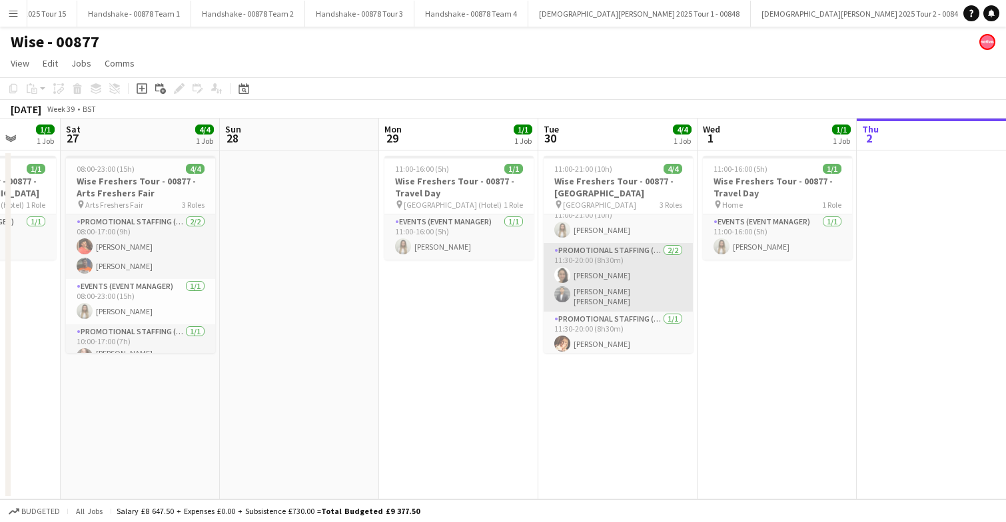
click at [621, 286] on app-card-role "Promotional Staffing (Brand Ambassadors) [DATE] 11:30-20:00 (8h30m) [PERSON_NAM…" at bounding box center [618, 277] width 149 height 69
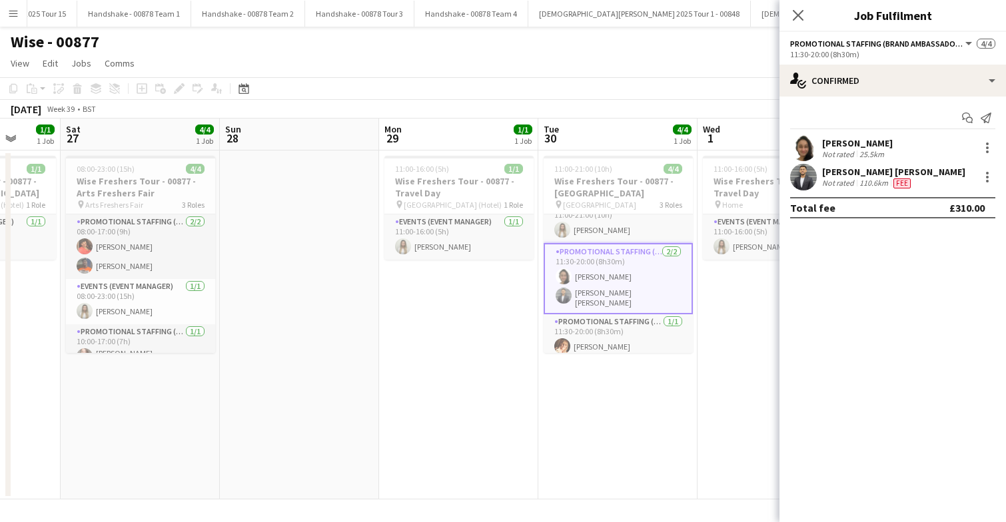
click at [806, 169] on app-user-avatar at bounding box center [803, 177] width 27 height 27
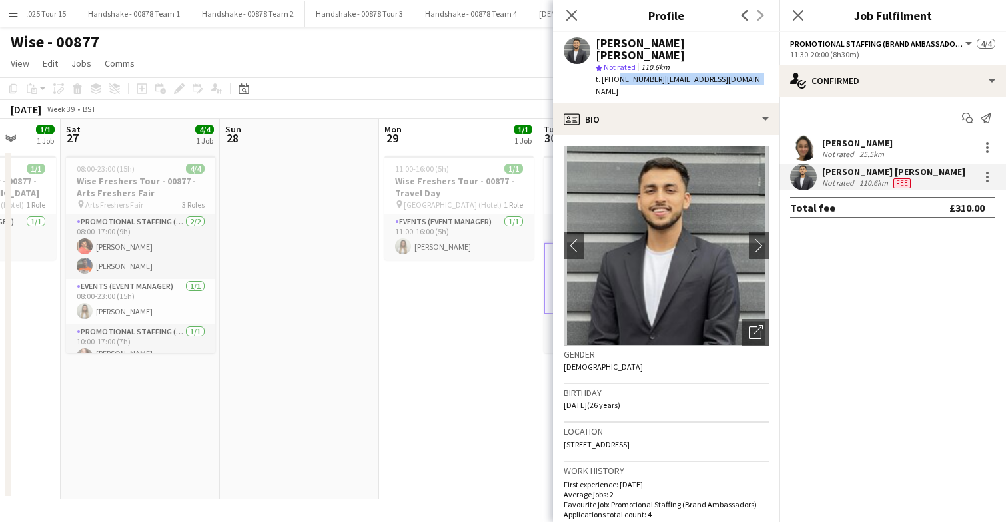
drag, startPoint x: 614, startPoint y: 68, endPoint x: 748, endPoint y: 71, distance: 133.9
click at [748, 73] on div "t. [PHONE_NUMBER] | [EMAIL_ADDRESS][DOMAIN_NAME]" at bounding box center [682, 85] width 173 height 24
copy div "7748291124 | [EMAIL_ADDRESS][DOMAIN_NAME]"
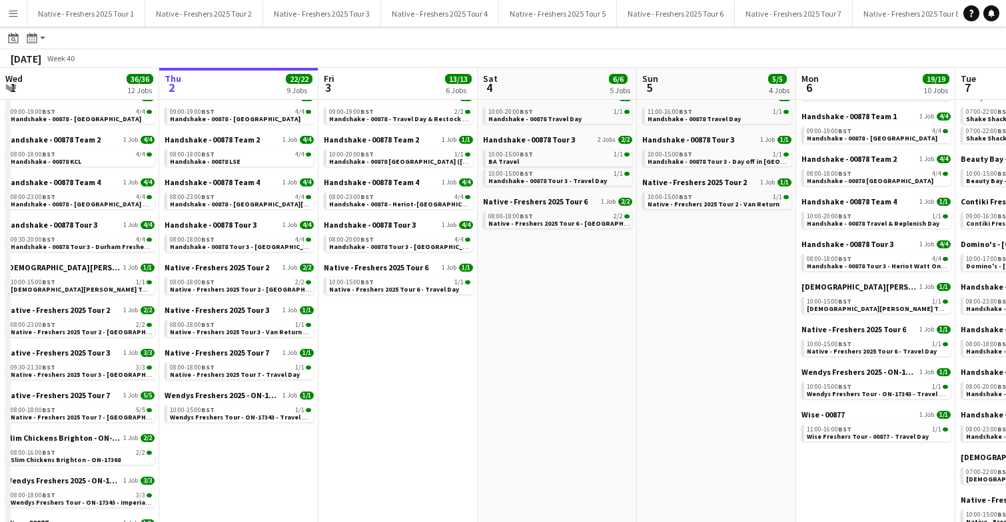
scroll to position [0, 579]
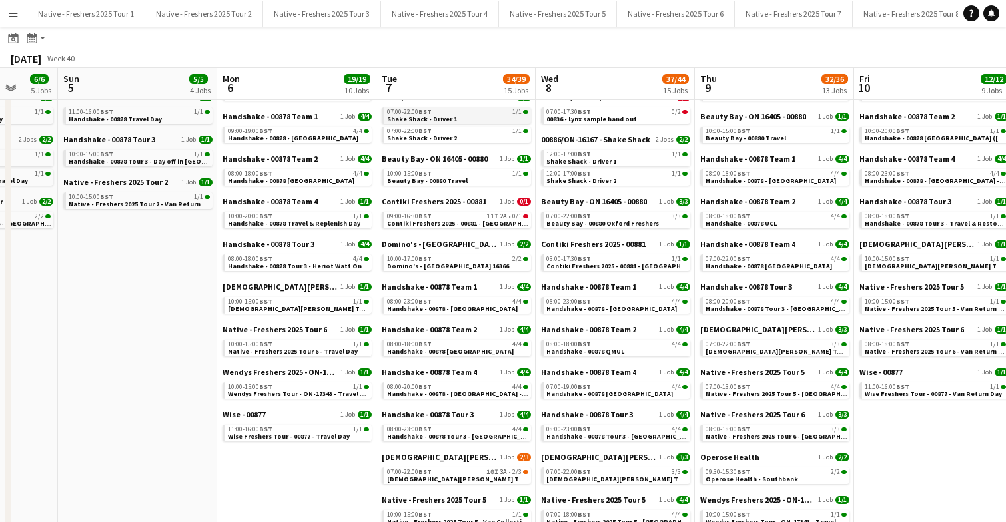
click at [456, 117] on link "07:00-22:00 BST 1/1 Shake Shack - Driver 1" at bounding box center [457, 114] width 141 height 15
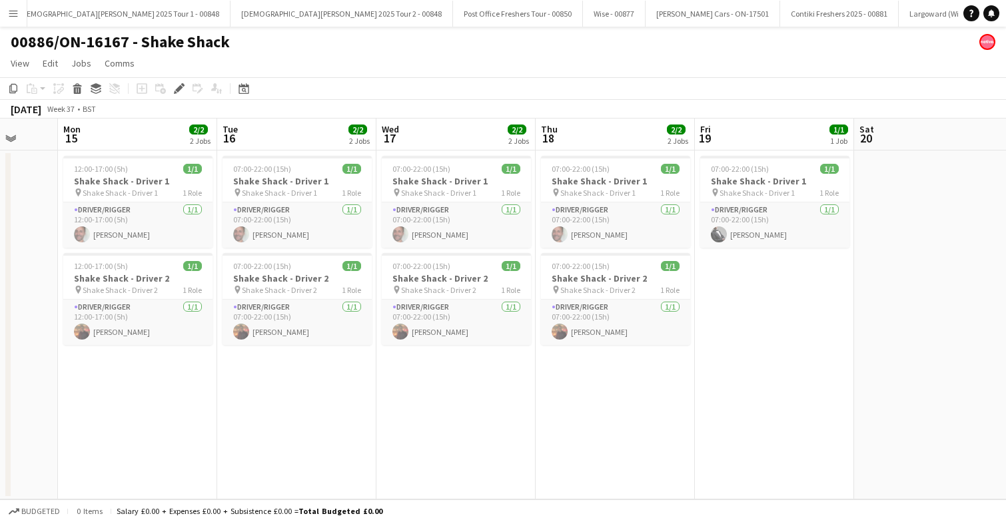
scroll to position [0, 580]
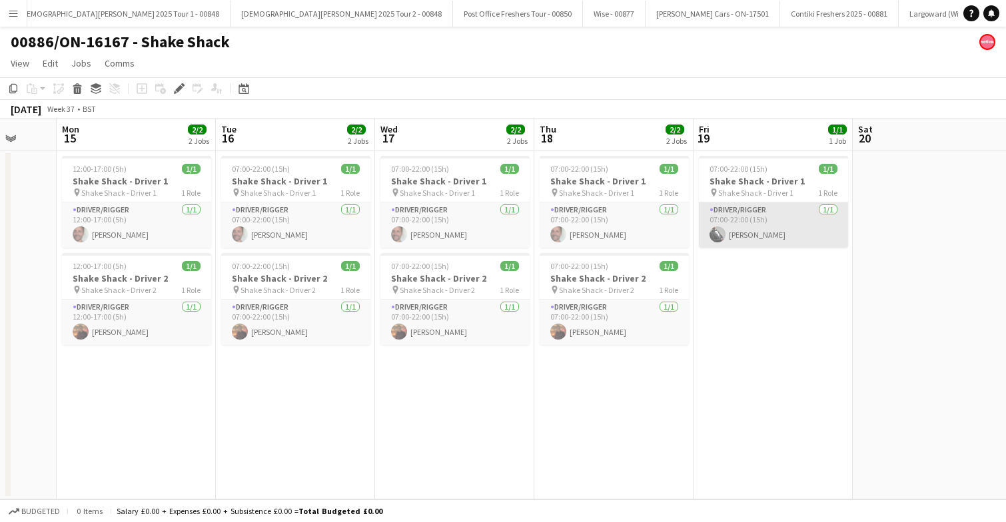
click at [739, 229] on app-card-role "Driver/Rigger [DATE] 07:00-22:00 (15h) [PERSON_NAME]" at bounding box center [773, 225] width 149 height 45
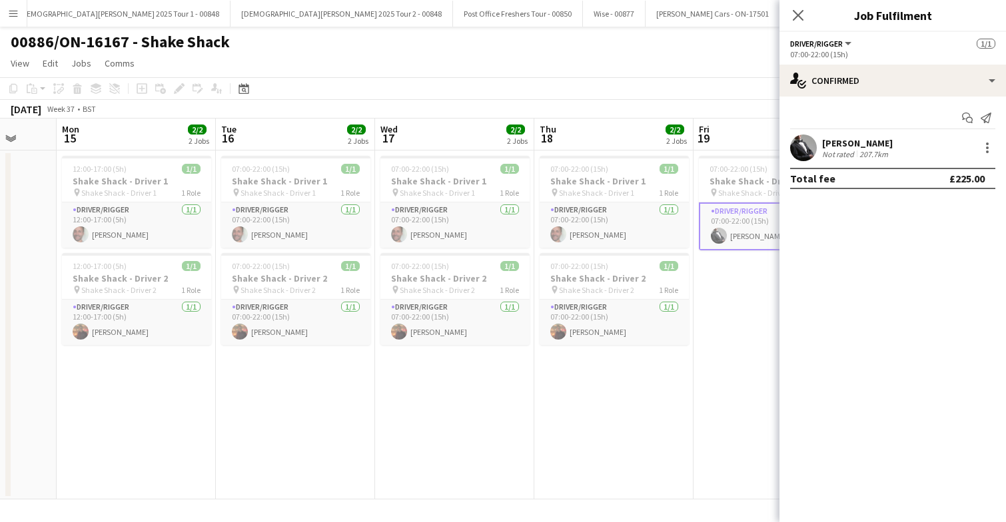
click at [803, 146] on app-user-avatar at bounding box center [803, 148] width 27 height 27
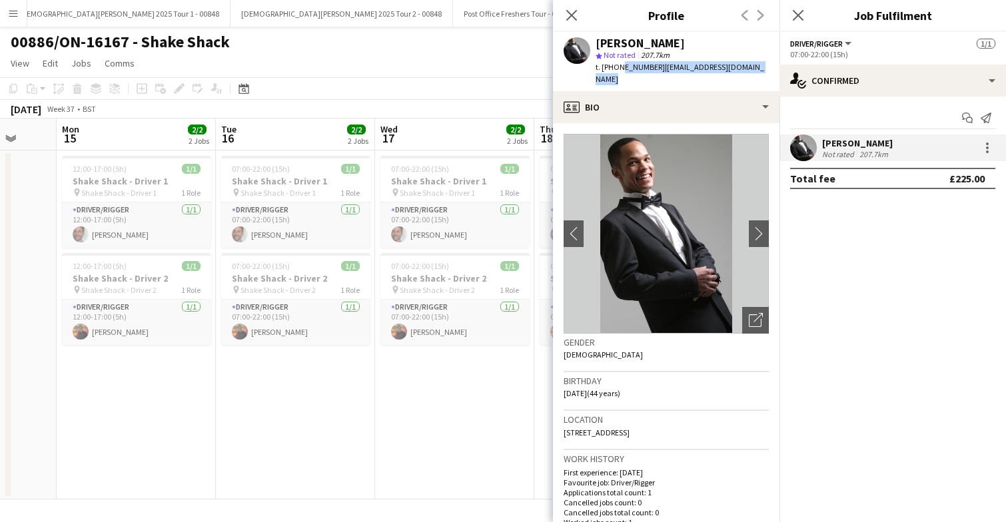
drag, startPoint x: 616, startPoint y: 67, endPoint x: 735, endPoint y: 73, distance: 119.4
click at [735, 73] on div "[PERSON_NAME] star Not rated 207.7km t. [PHONE_NUMBER] | [PERSON_NAME][EMAIL_AD…" at bounding box center [666, 61] width 226 height 59
click at [670, 73] on div "t. [PHONE_NUMBER] | [PERSON_NAME][EMAIL_ADDRESS][DOMAIN_NAME]" at bounding box center [682, 73] width 173 height 24
click at [622, 63] on span "t. [PHONE_NUMBER]" at bounding box center [630, 67] width 69 height 10
drag, startPoint x: 615, startPoint y: 66, endPoint x: 773, endPoint y: 69, distance: 158.6
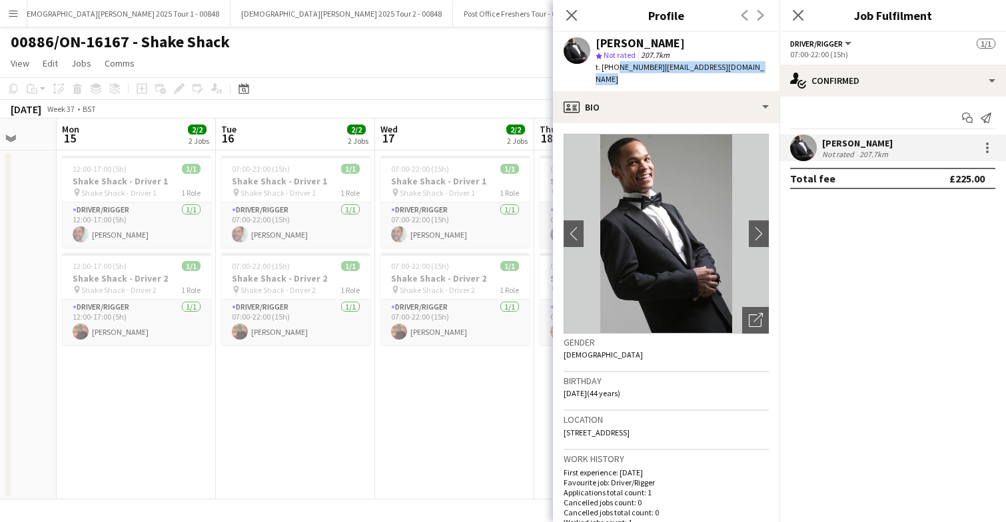
click at [773, 69] on div "[PERSON_NAME] star Not rated 207.7km t. [PHONE_NUMBER] | [PERSON_NAME][EMAIL_AD…" at bounding box center [666, 61] width 226 height 59
copy div "7766606769 | [PERSON_NAME][EMAIL_ADDRESS][DOMAIN_NAME]"
